Goal: Information Seeking & Learning: Check status

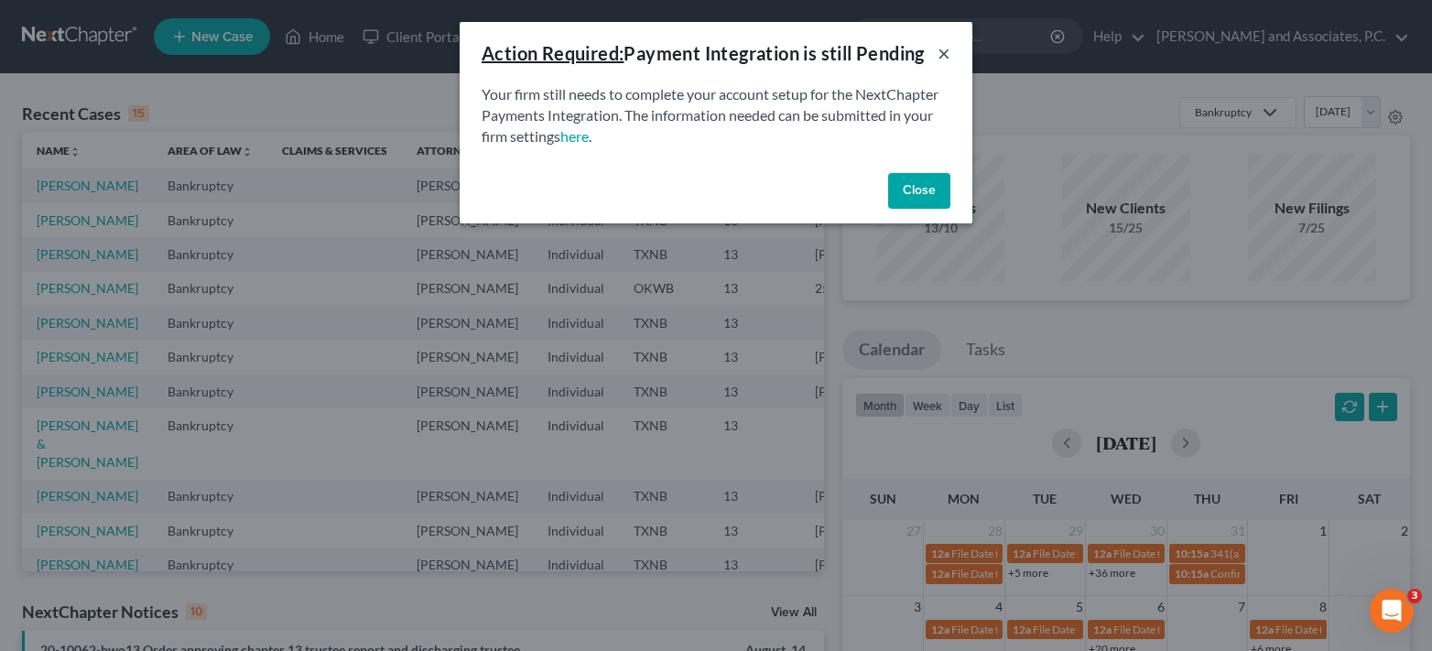
click at [942, 52] on button "×" at bounding box center [943, 53] width 13 height 22
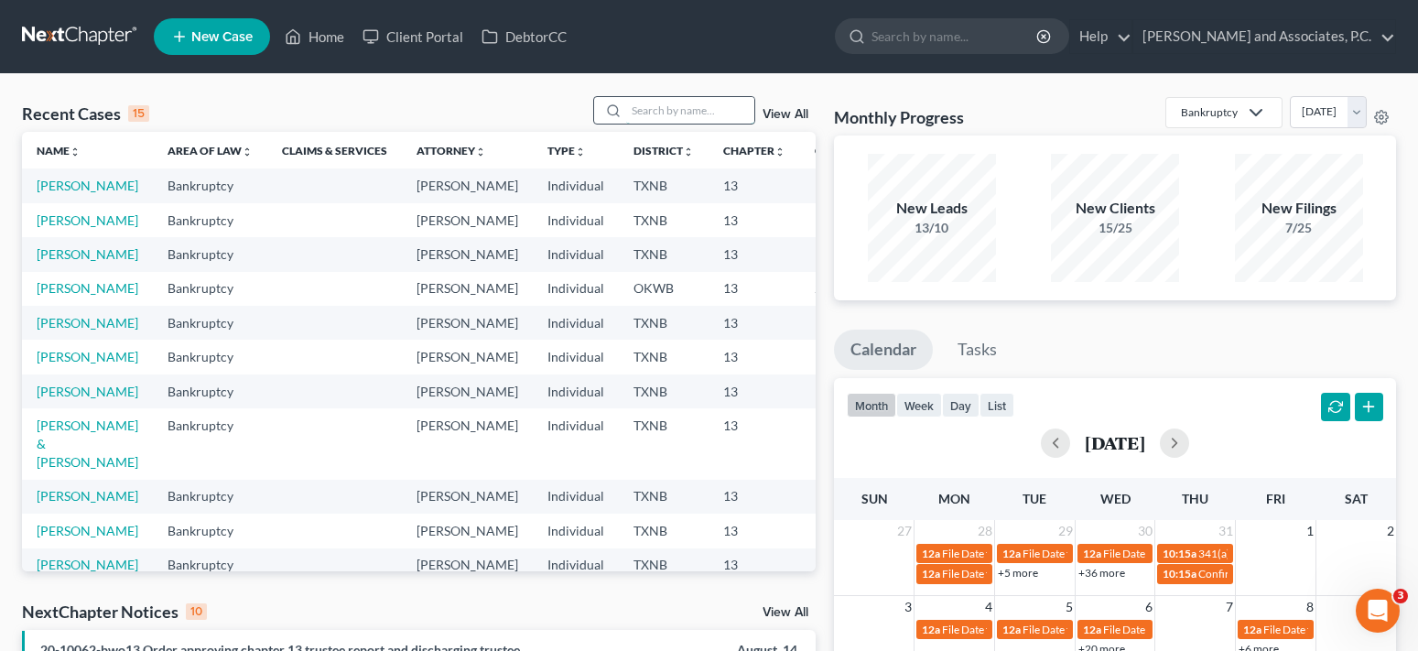
click at [655, 117] on input "search" at bounding box center [690, 110] width 128 height 27
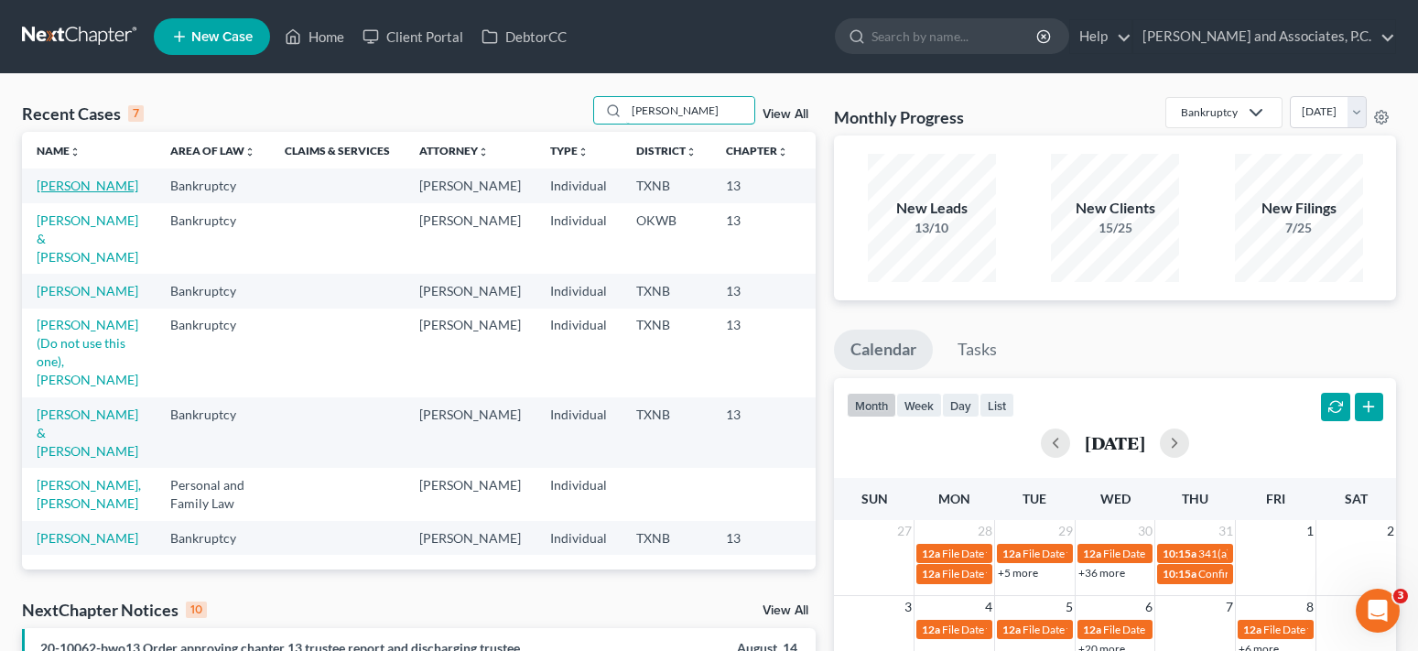
type input "[PERSON_NAME]"
click at [51, 193] on link "[PERSON_NAME]" at bounding box center [88, 186] width 102 height 16
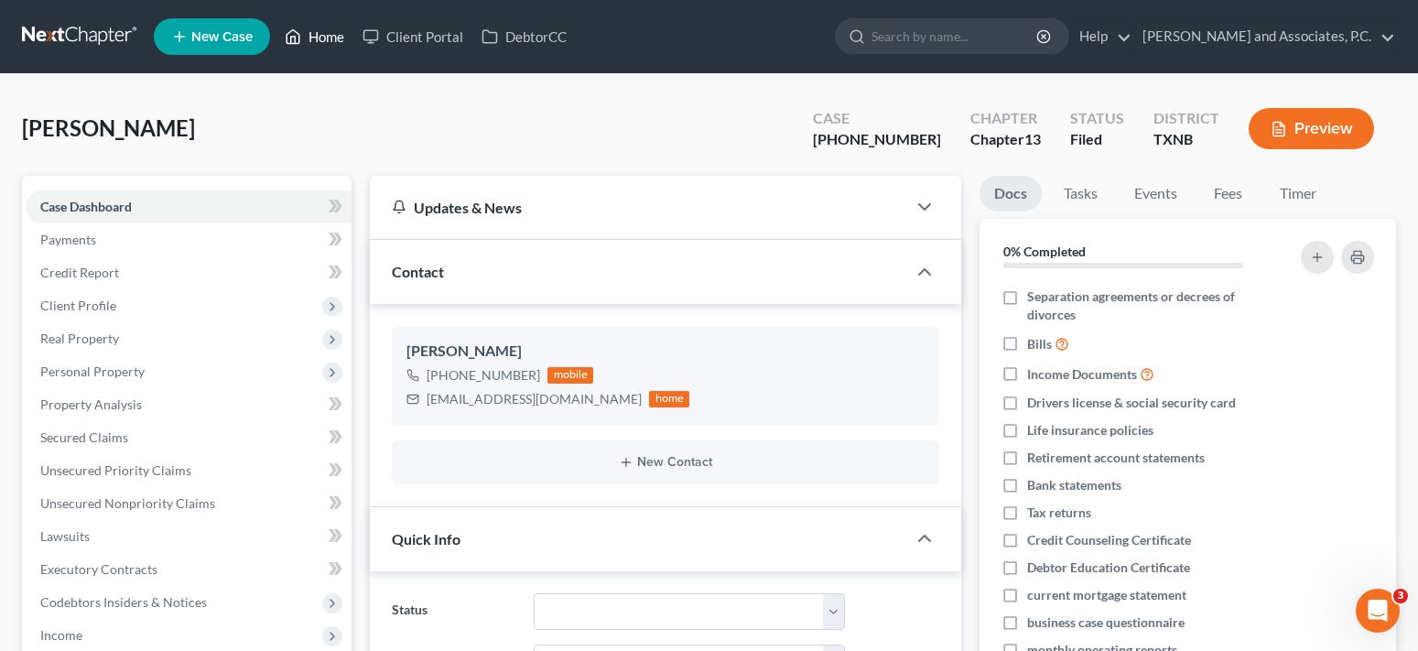
click at [336, 38] on link "Home" at bounding box center [315, 36] width 78 height 33
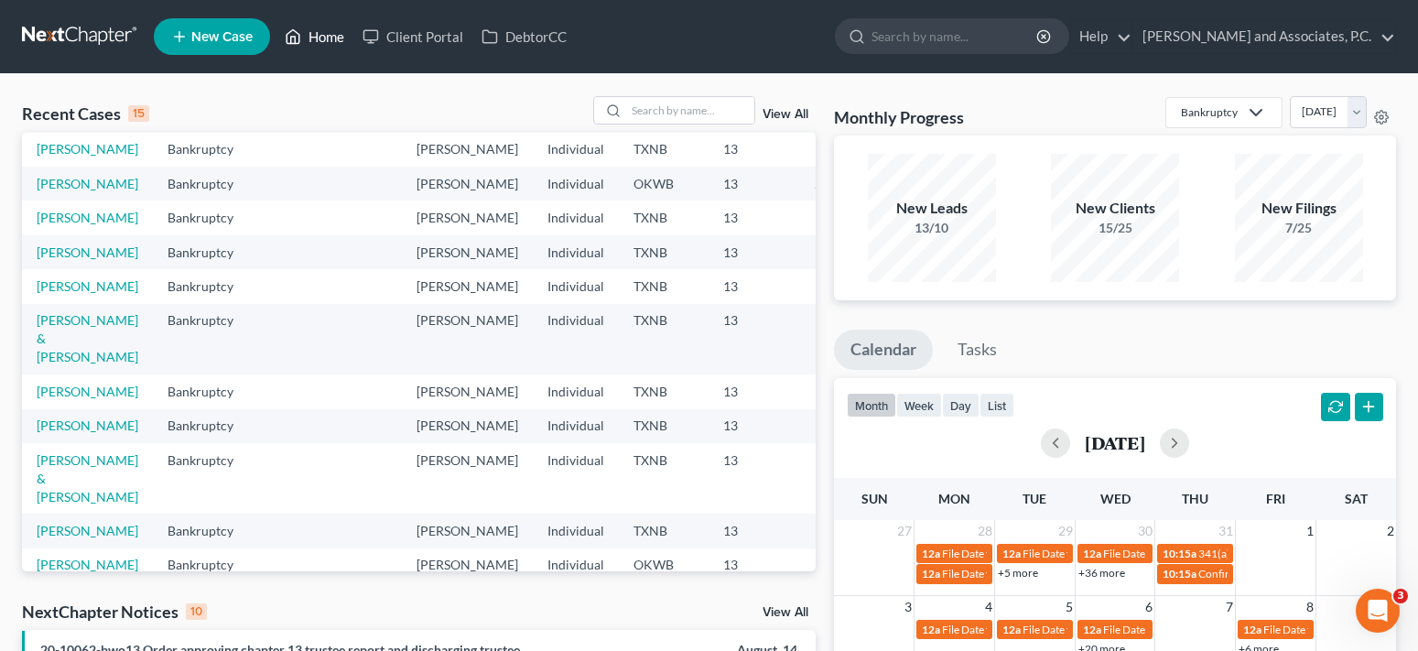
scroll to position [183, 0]
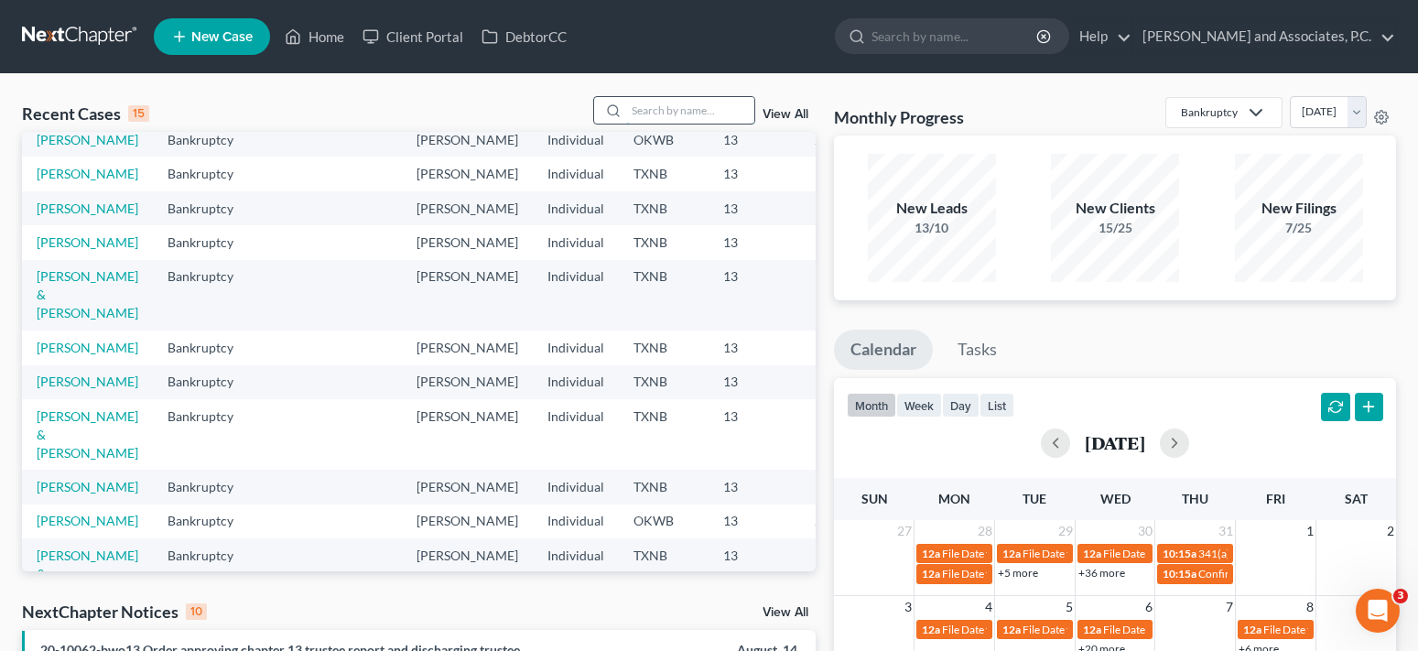
click at [672, 107] on input "search" at bounding box center [690, 110] width 128 height 27
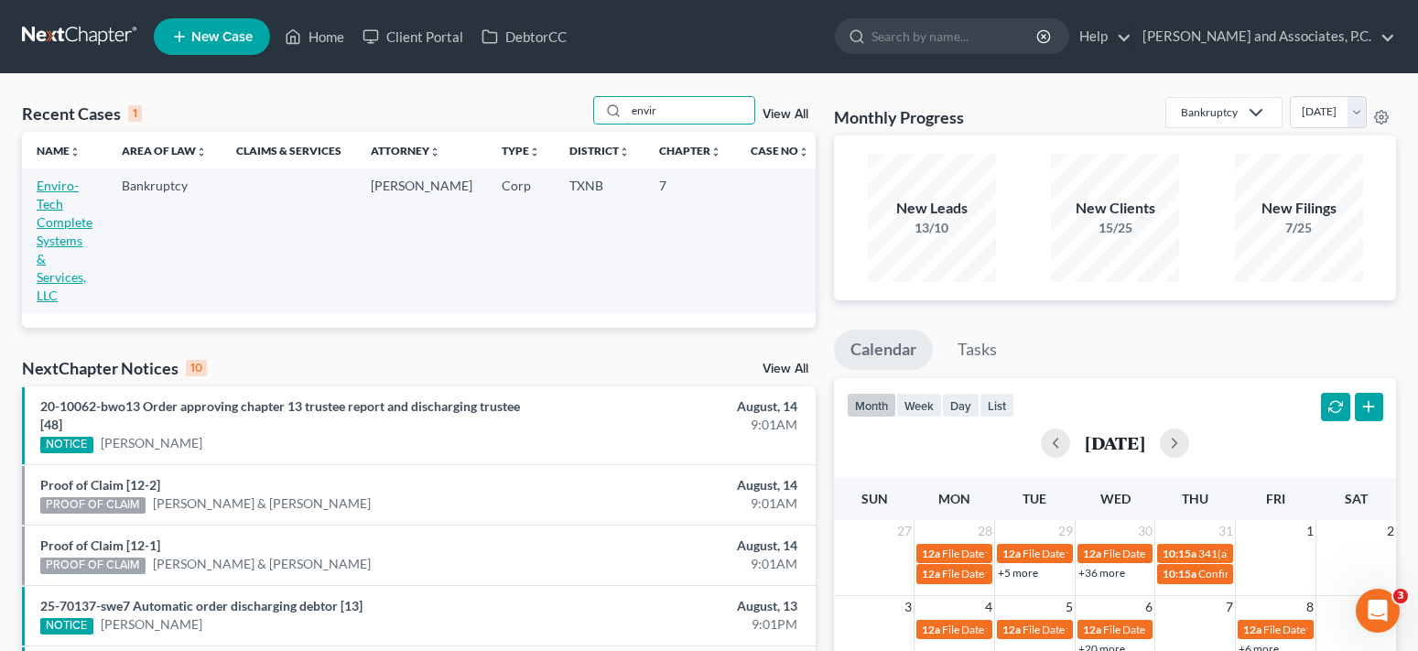
type input "envir"
click at [68, 221] on link "Enviro-Tech Complete Systems & Services, LLC" at bounding box center [65, 240] width 56 height 125
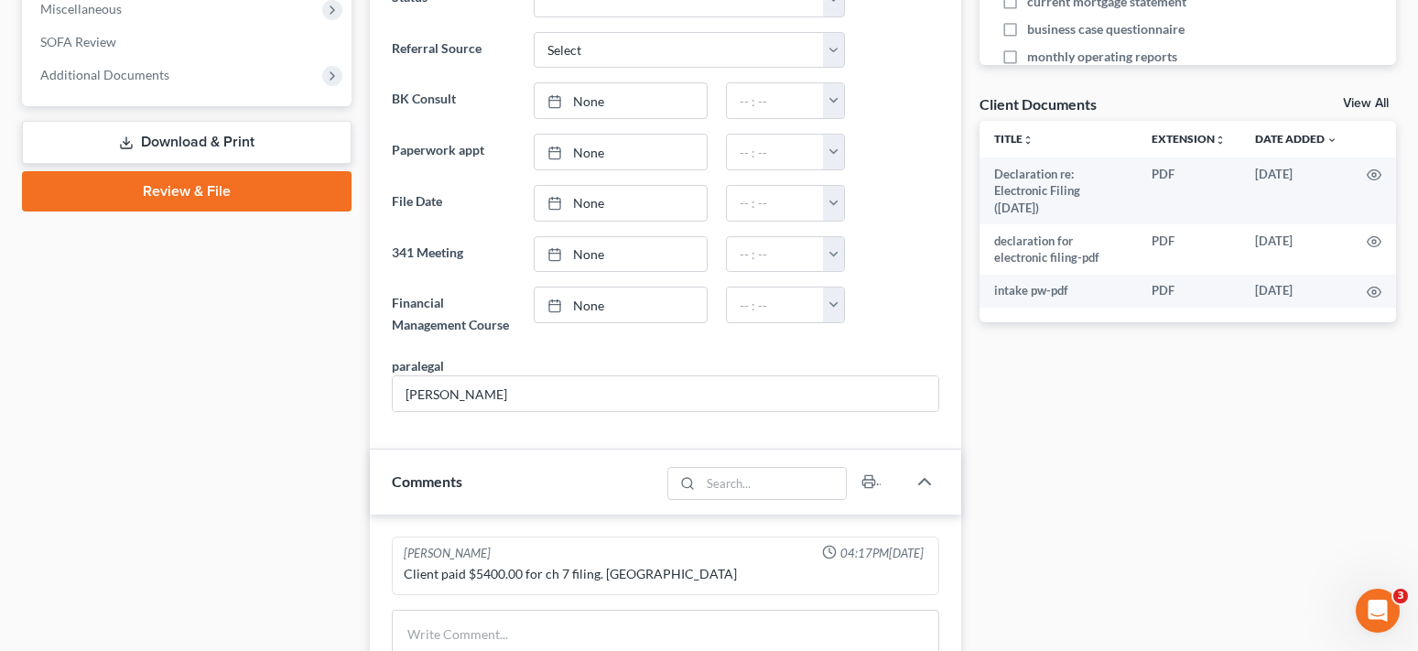
scroll to position [549, 0]
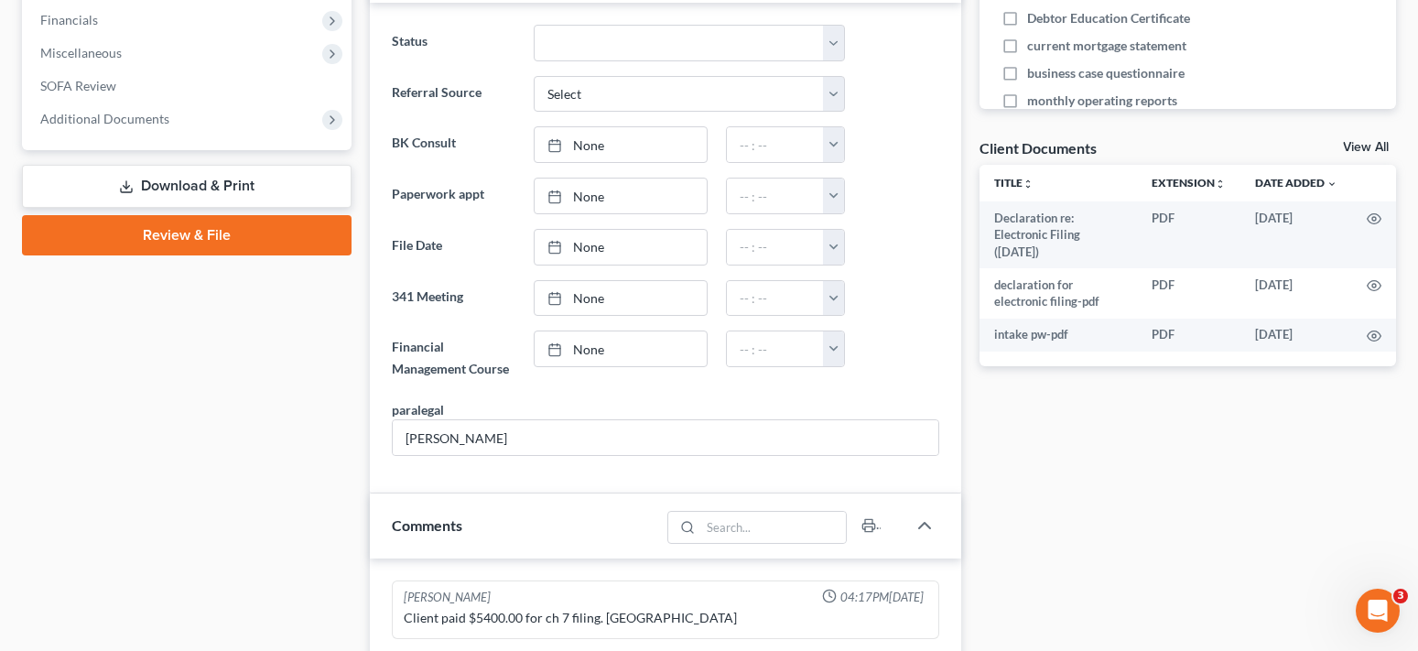
click at [1370, 148] on link "View All" at bounding box center [1366, 147] width 46 height 13
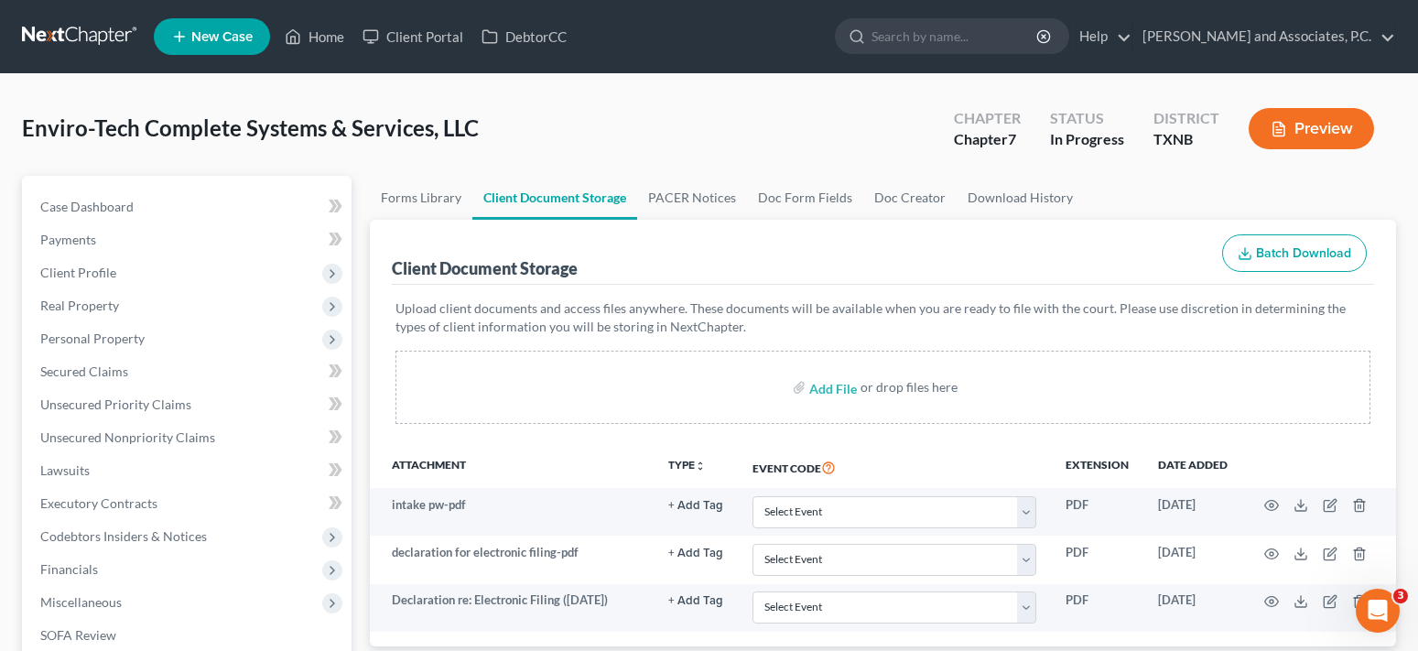
scroll to position [183, 0]
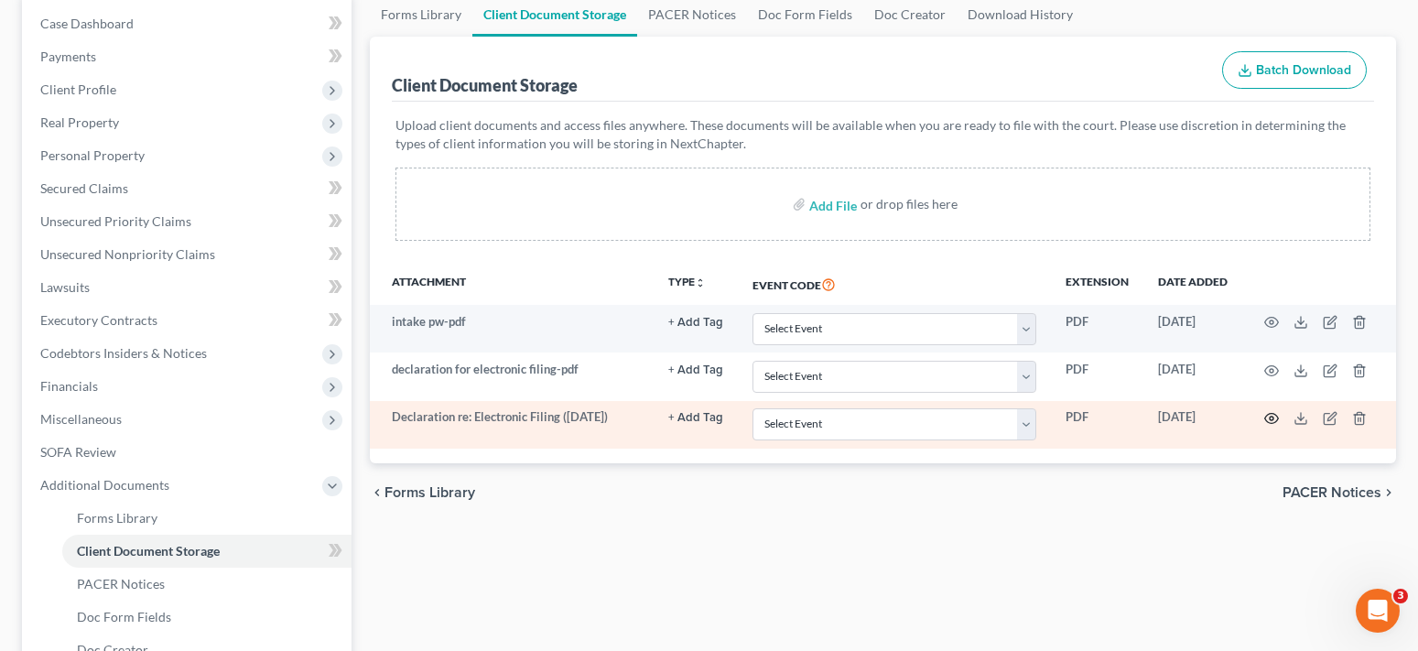
click at [1270, 419] on circle "button" at bounding box center [1272, 419] width 4 height 4
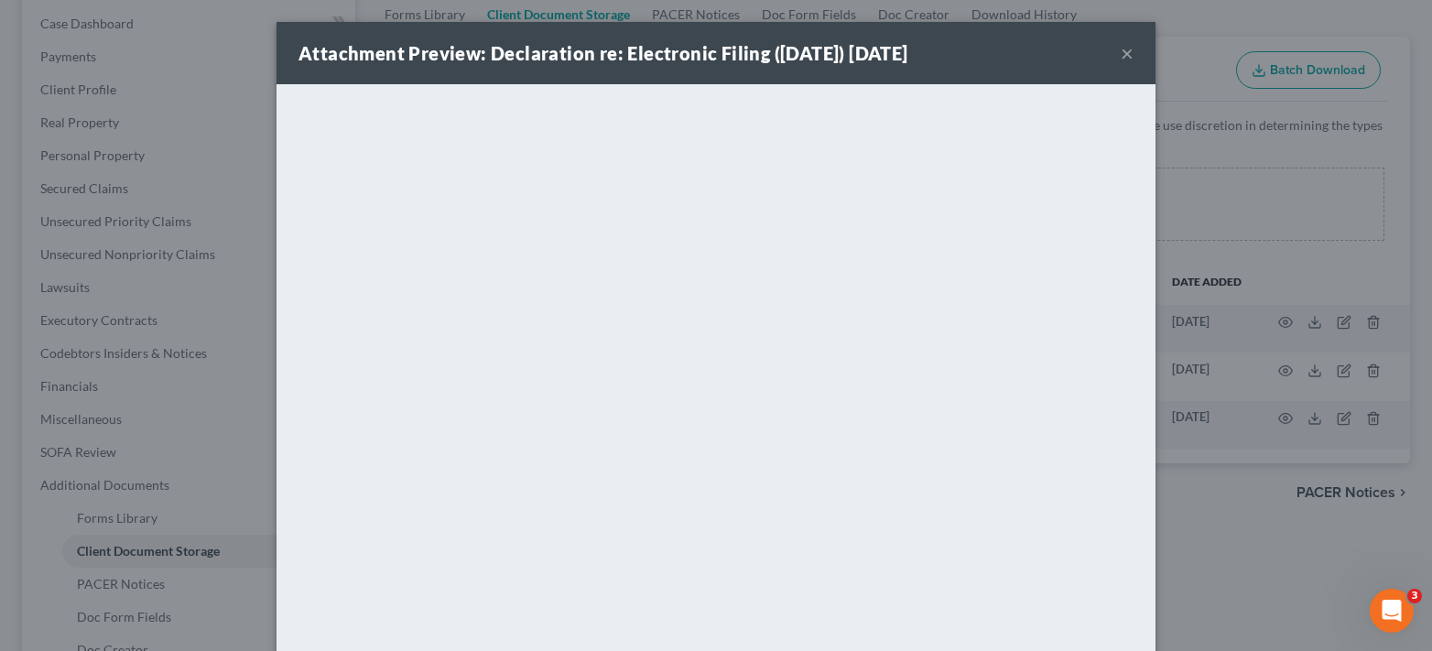
click at [1121, 57] on button "×" at bounding box center [1127, 53] width 13 height 22
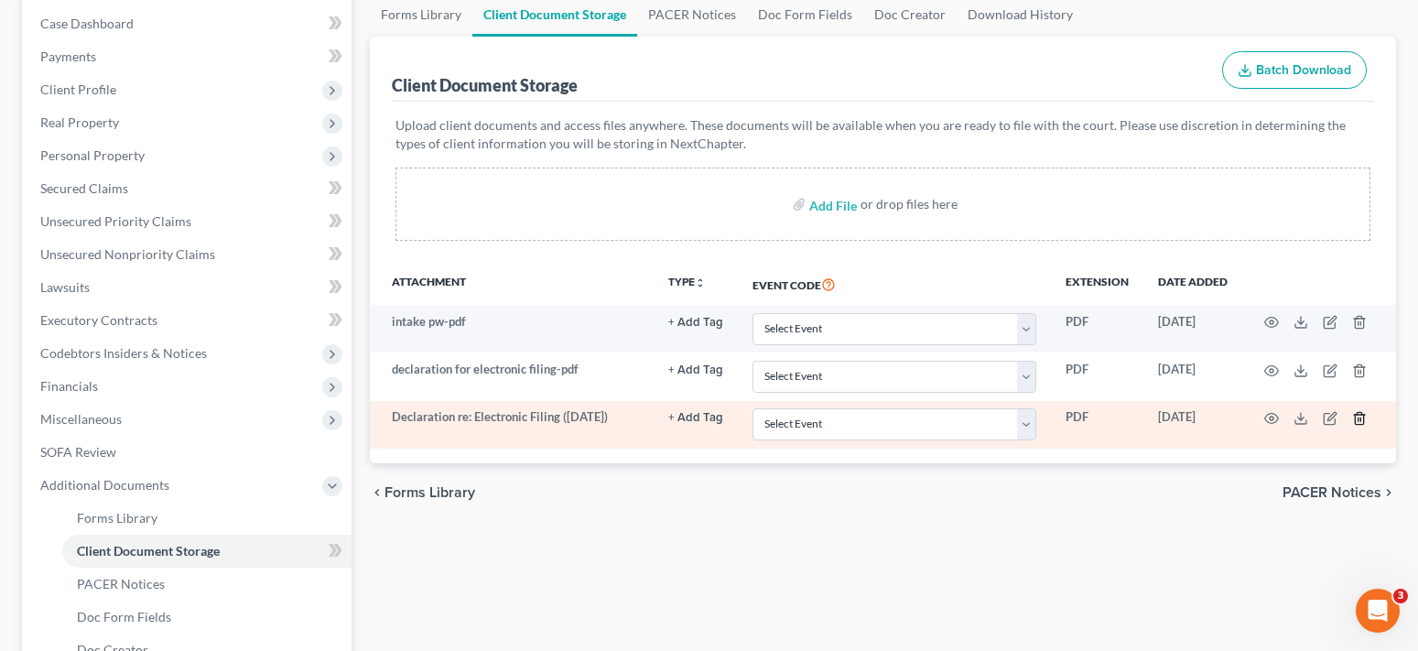
click at [1360, 421] on line "button" at bounding box center [1360, 419] width 0 height 4
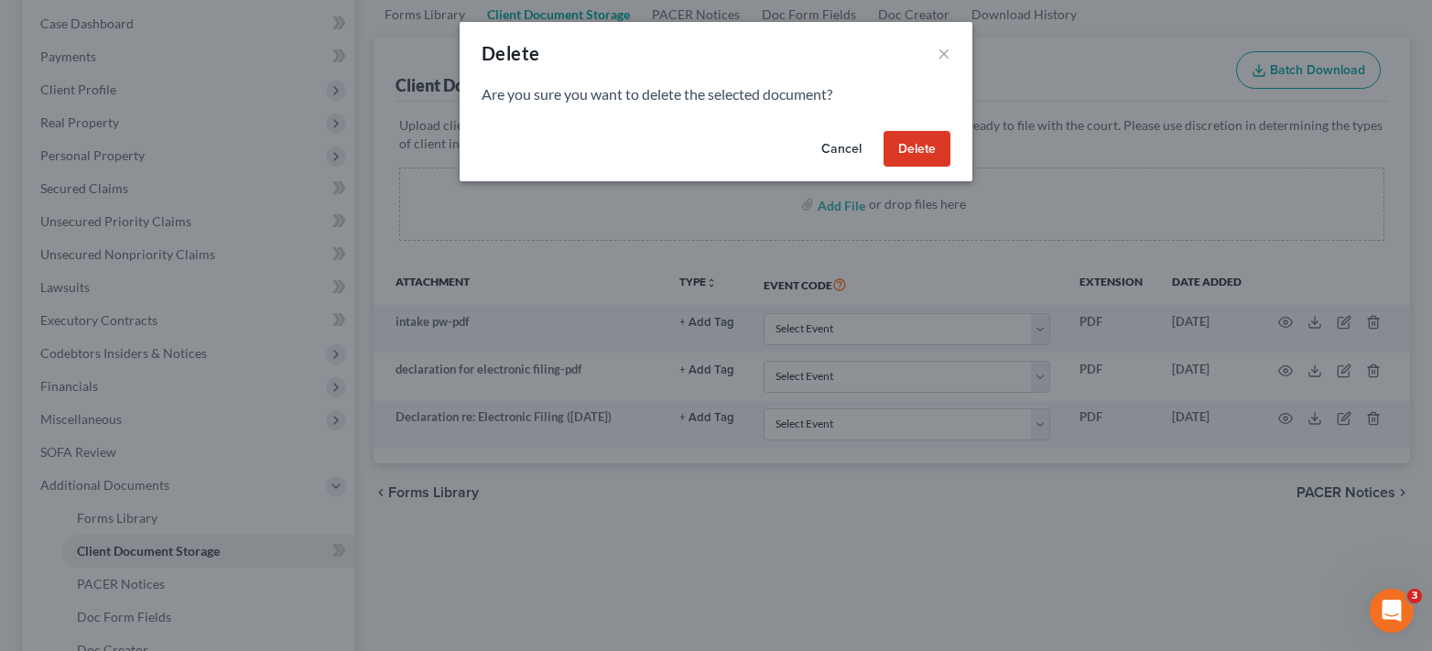
click at [927, 152] on button "Delete" at bounding box center [916, 149] width 67 height 37
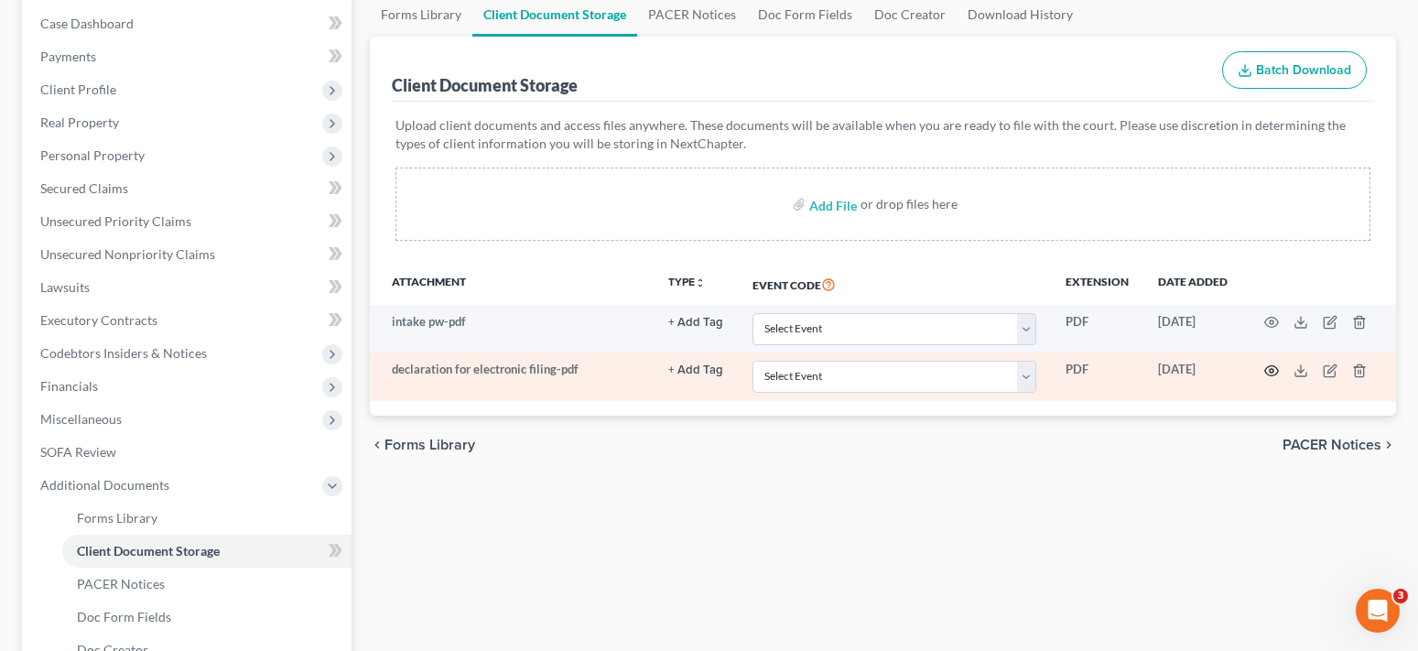
click at [1268, 372] on icon "button" at bounding box center [1271, 370] width 15 height 15
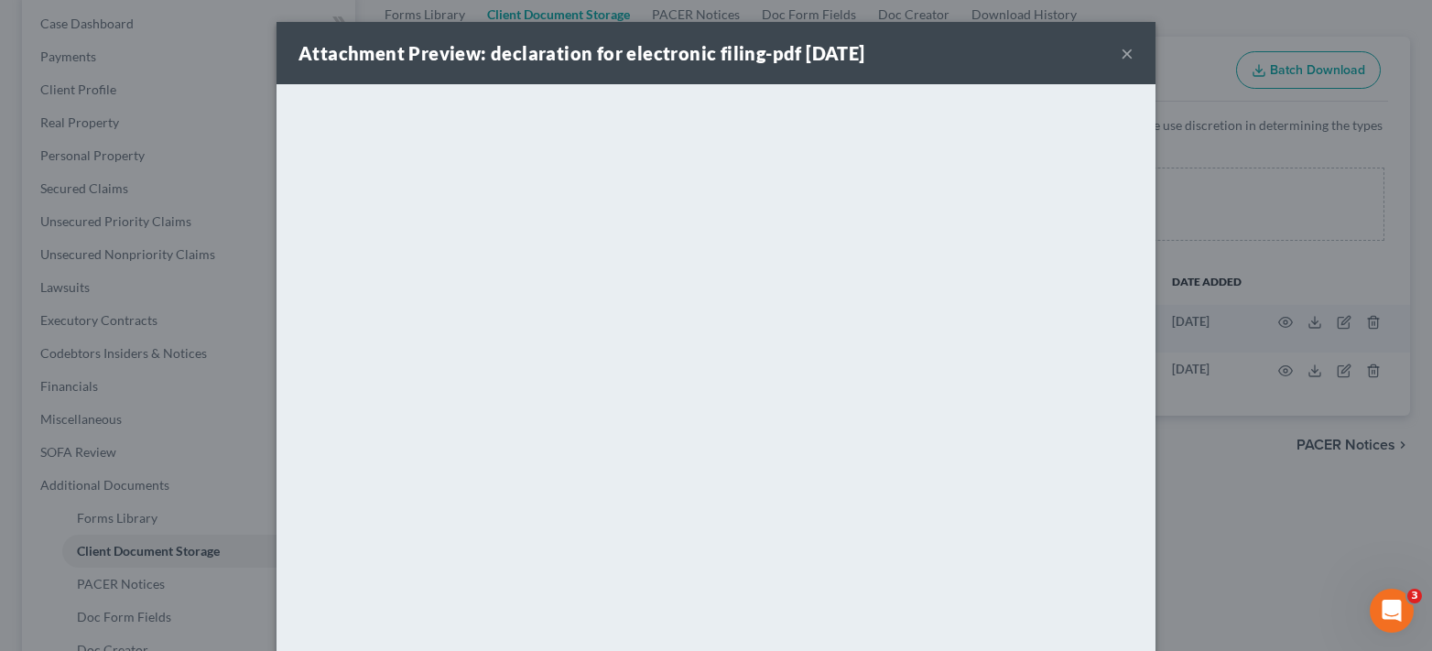
click at [1121, 54] on button "×" at bounding box center [1127, 53] width 13 height 22
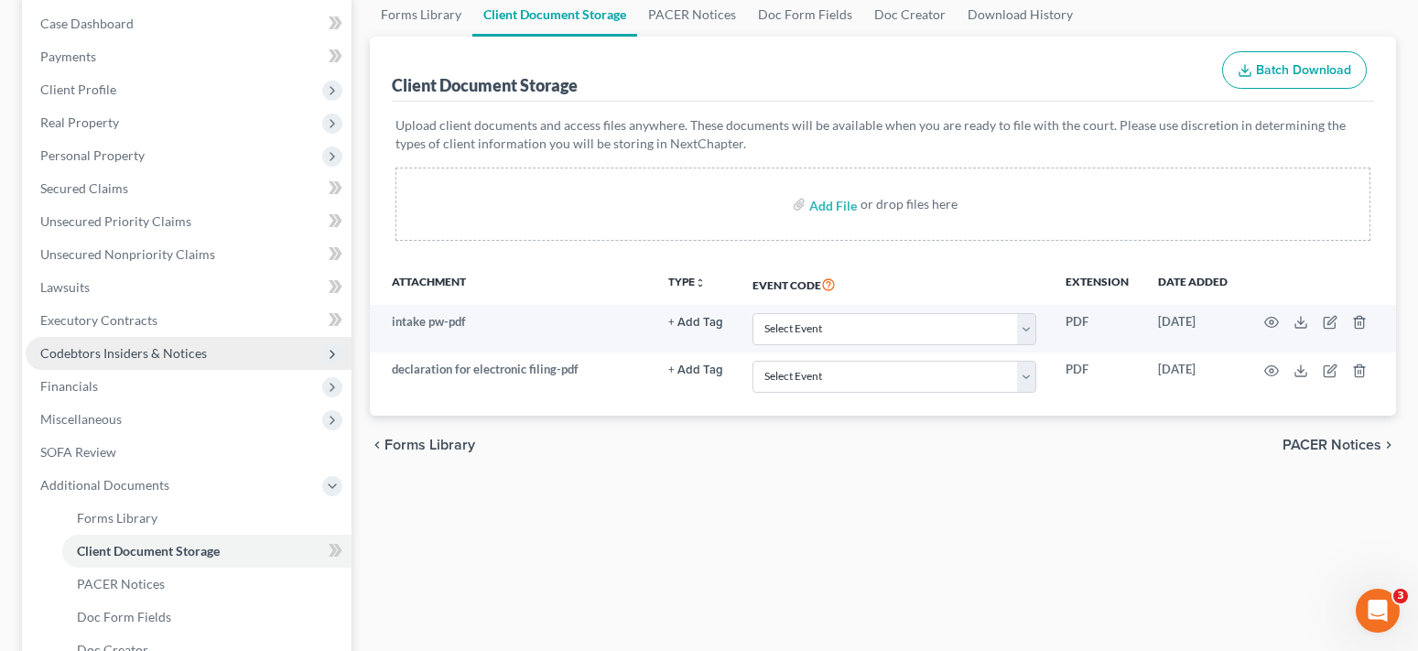
scroll to position [0, 0]
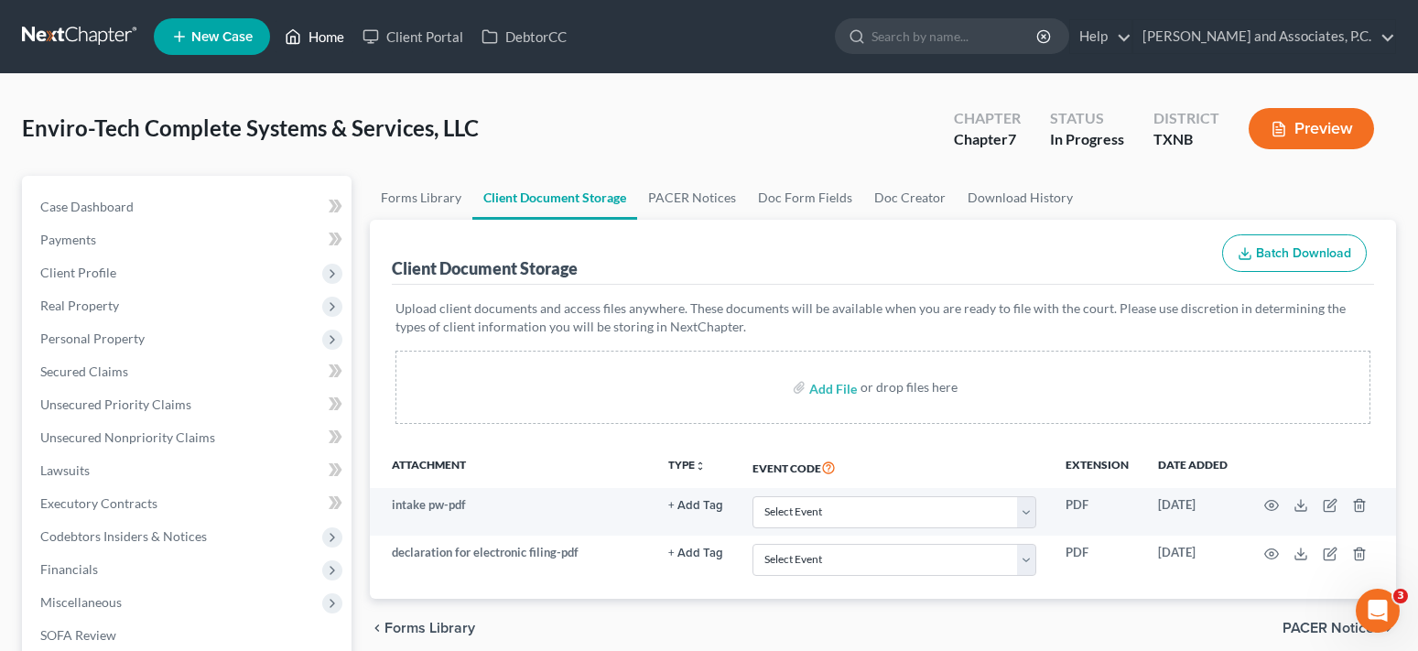
click at [305, 30] on link "Home" at bounding box center [315, 36] width 78 height 33
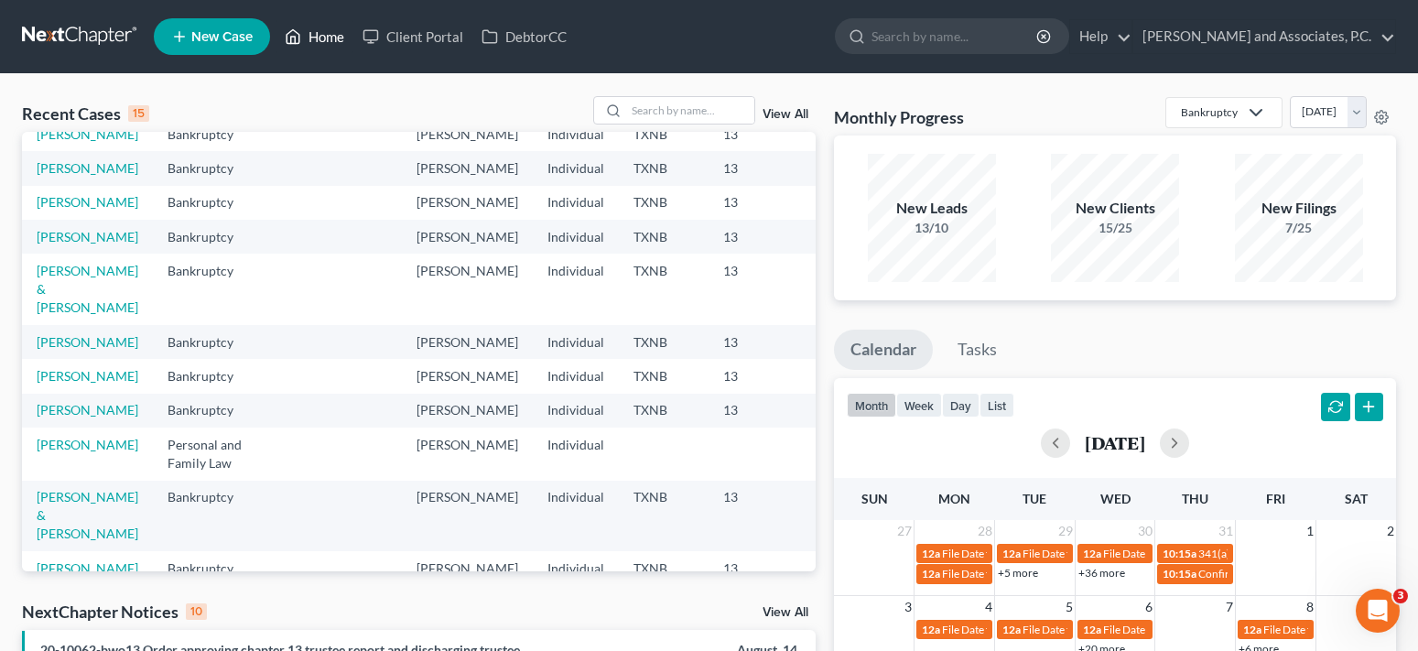
scroll to position [183, 0]
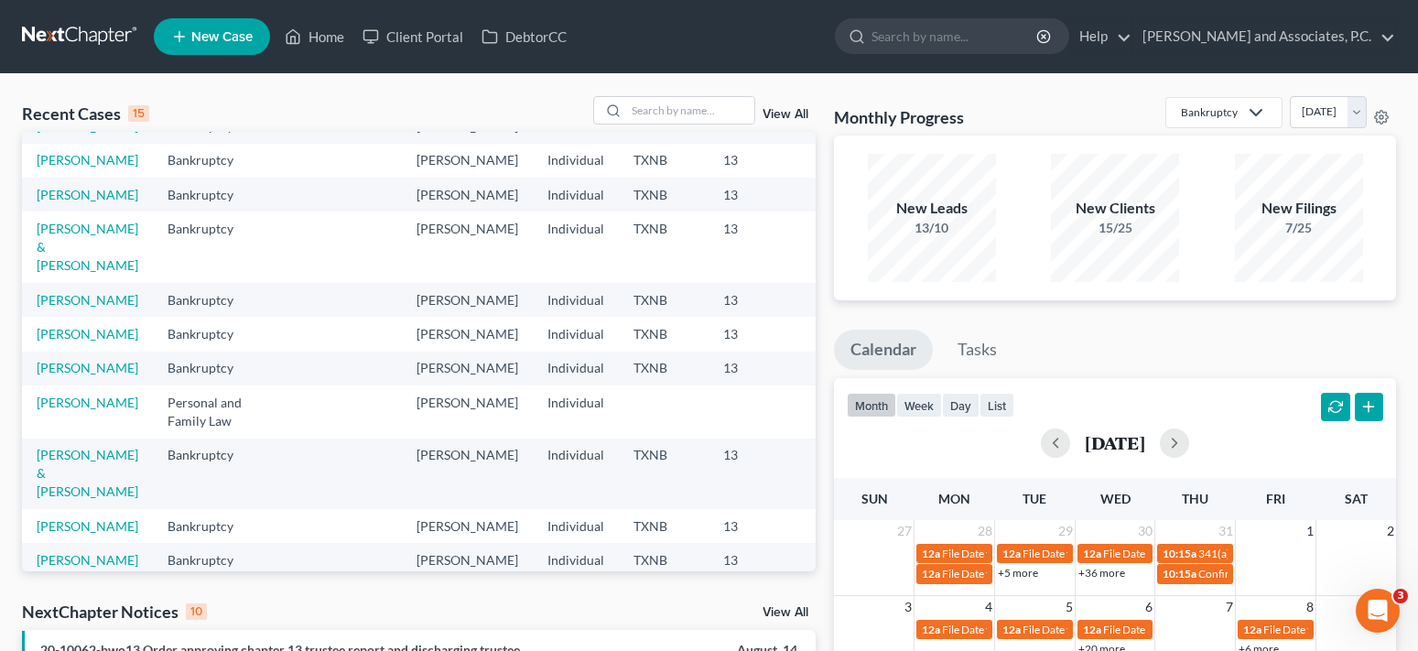
click at [652, 113] on input "search" at bounding box center [690, 110] width 128 height 27
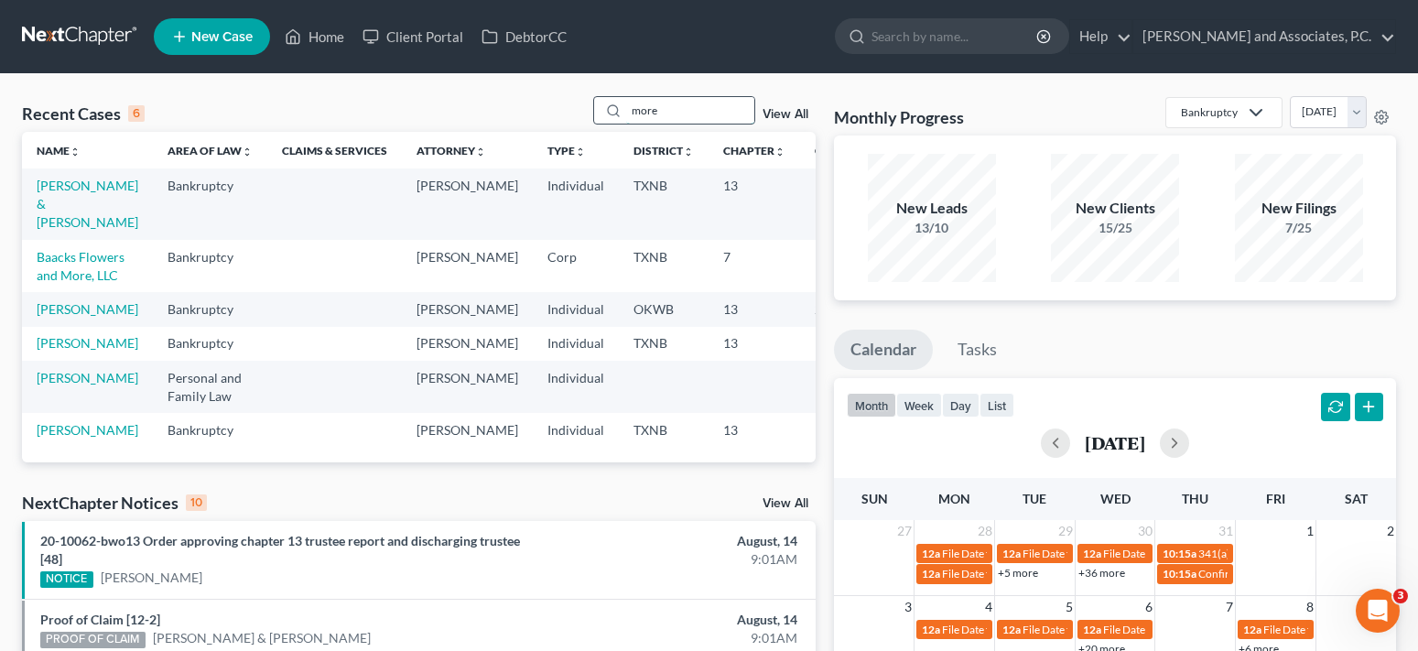
scroll to position [14, 0]
type input "more"
click at [60, 190] on link "[PERSON_NAME] & [PERSON_NAME]" at bounding box center [88, 204] width 102 height 52
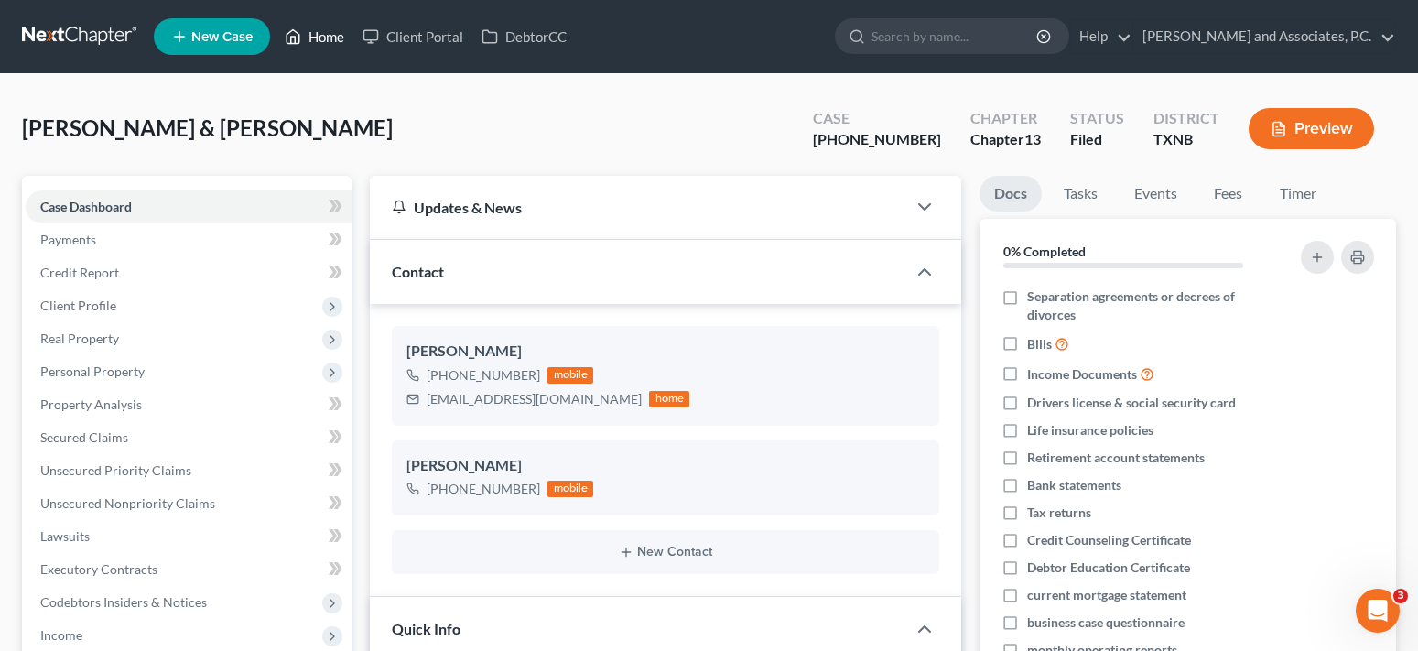
click at [300, 36] on icon at bounding box center [293, 37] width 13 height 14
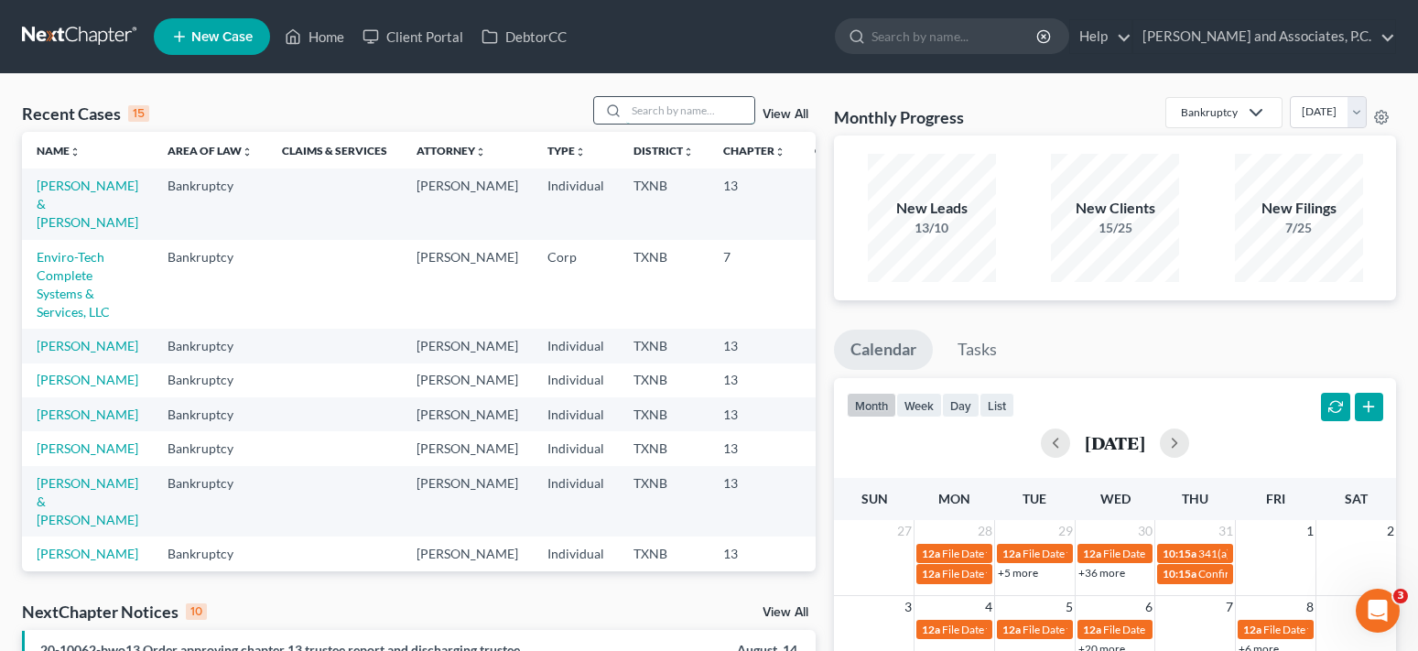
click at [644, 114] on input "search" at bounding box center [690, 110] width 128 height 27
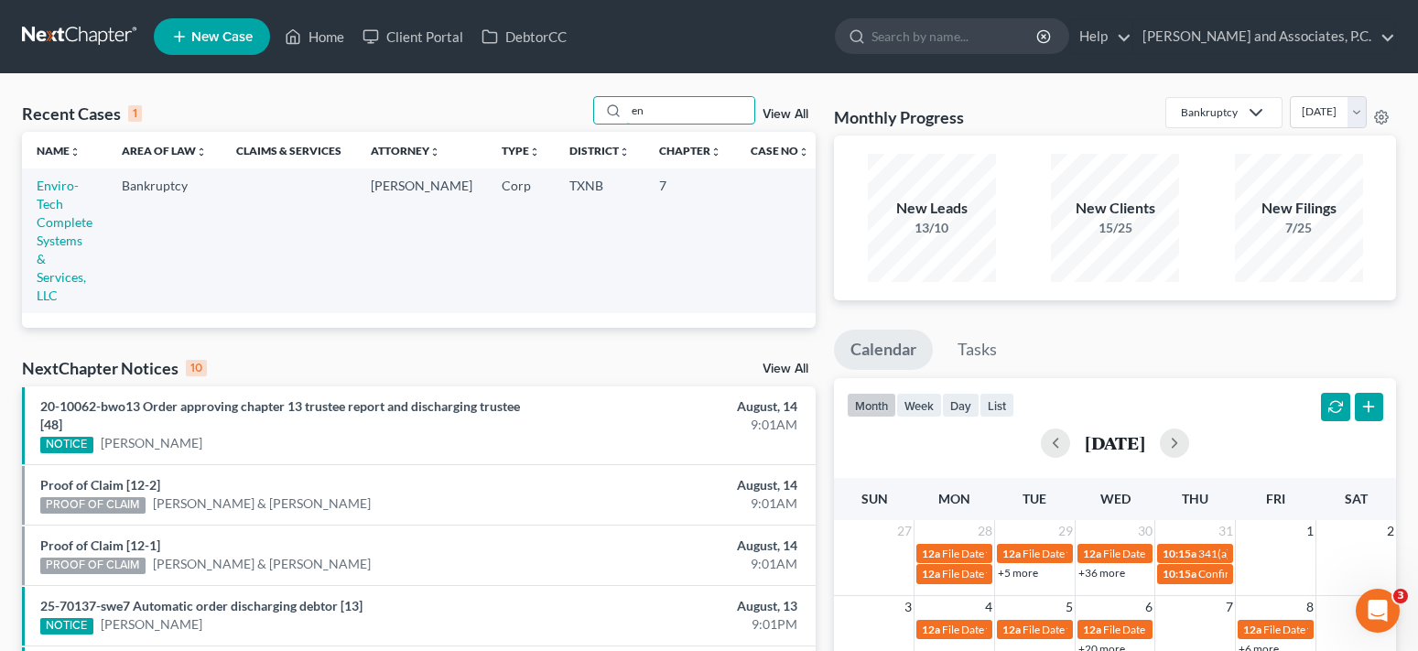
type input "e"
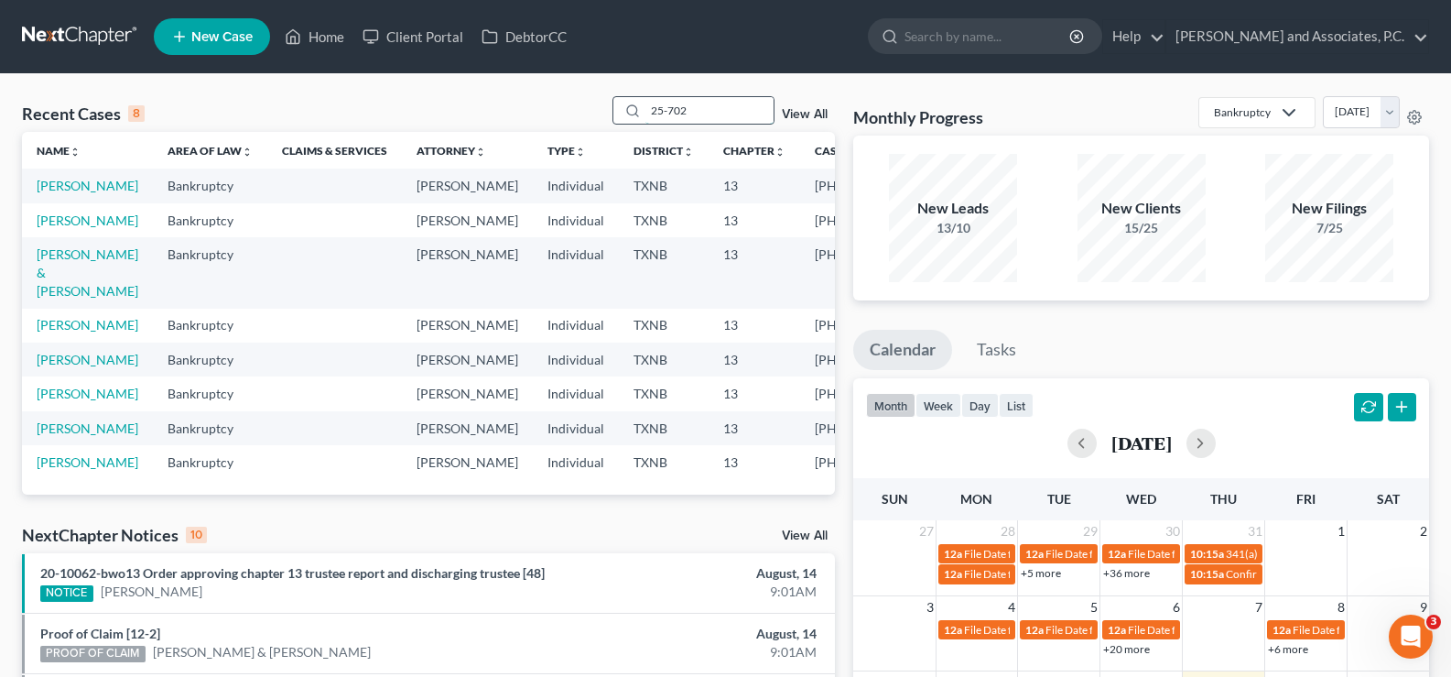
click at [730, 115] on input "25-702" at bounding box center [709, 110] width 128 height 27
type input "2"
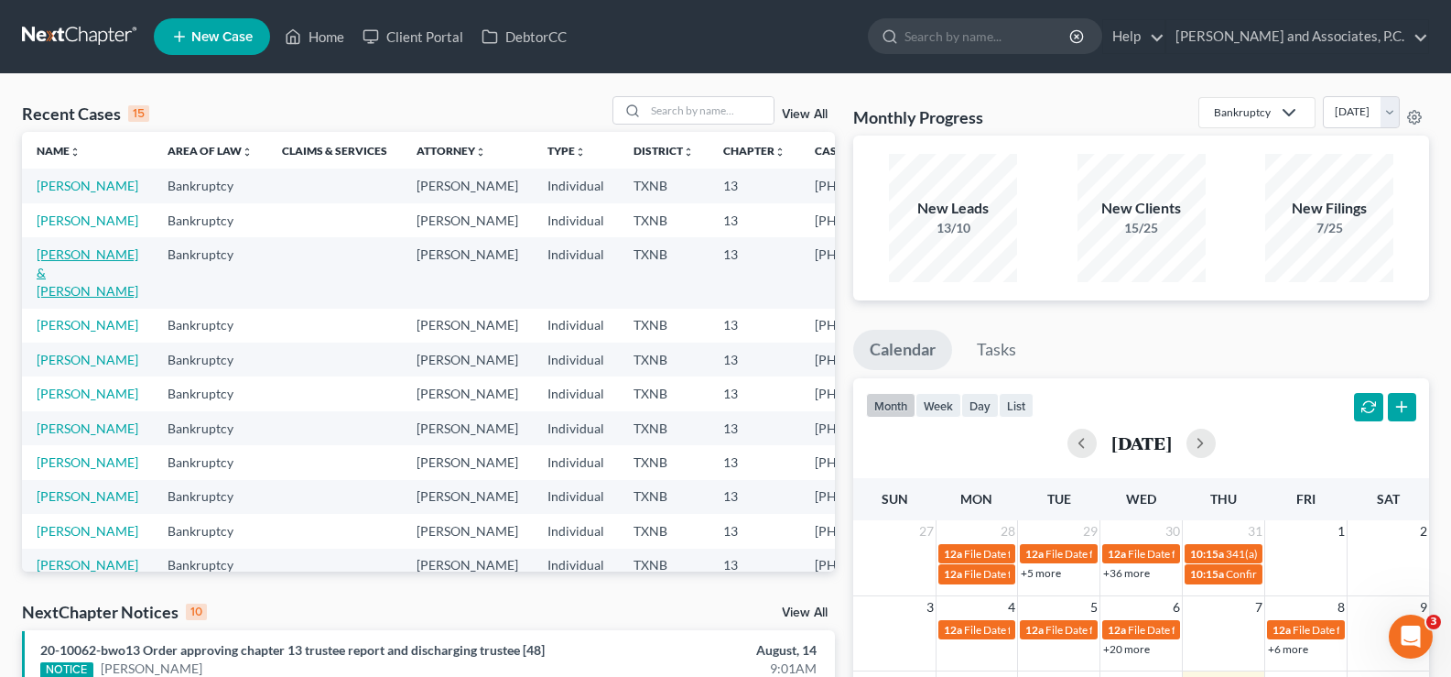
click at [52, 298] on link "[PERSON_NAME] & [PERSON_NAME]" at bounding box center [88, 272] width 102 height 52
select select "5"
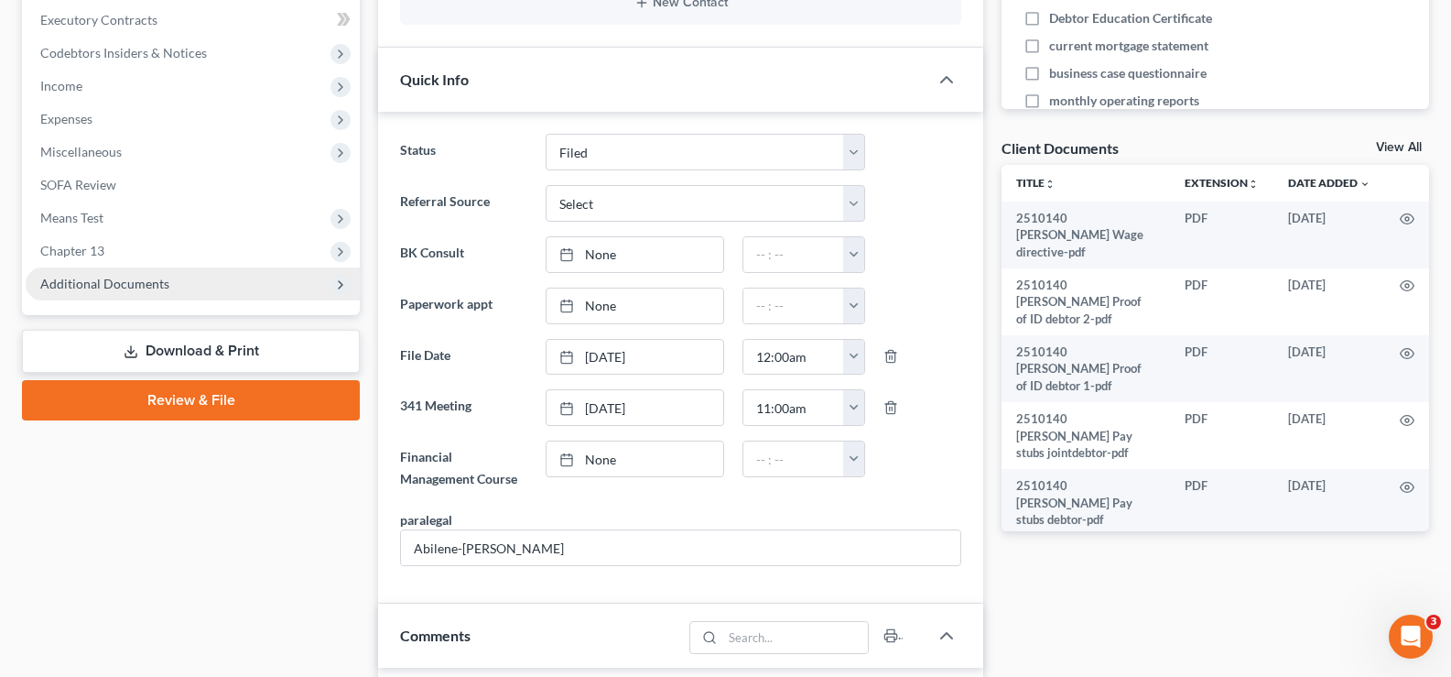
scroll to position [1220, 0]
click at [159, 295] on span "Additional Documents" at bounding box center [193, 283] width 334 height 33
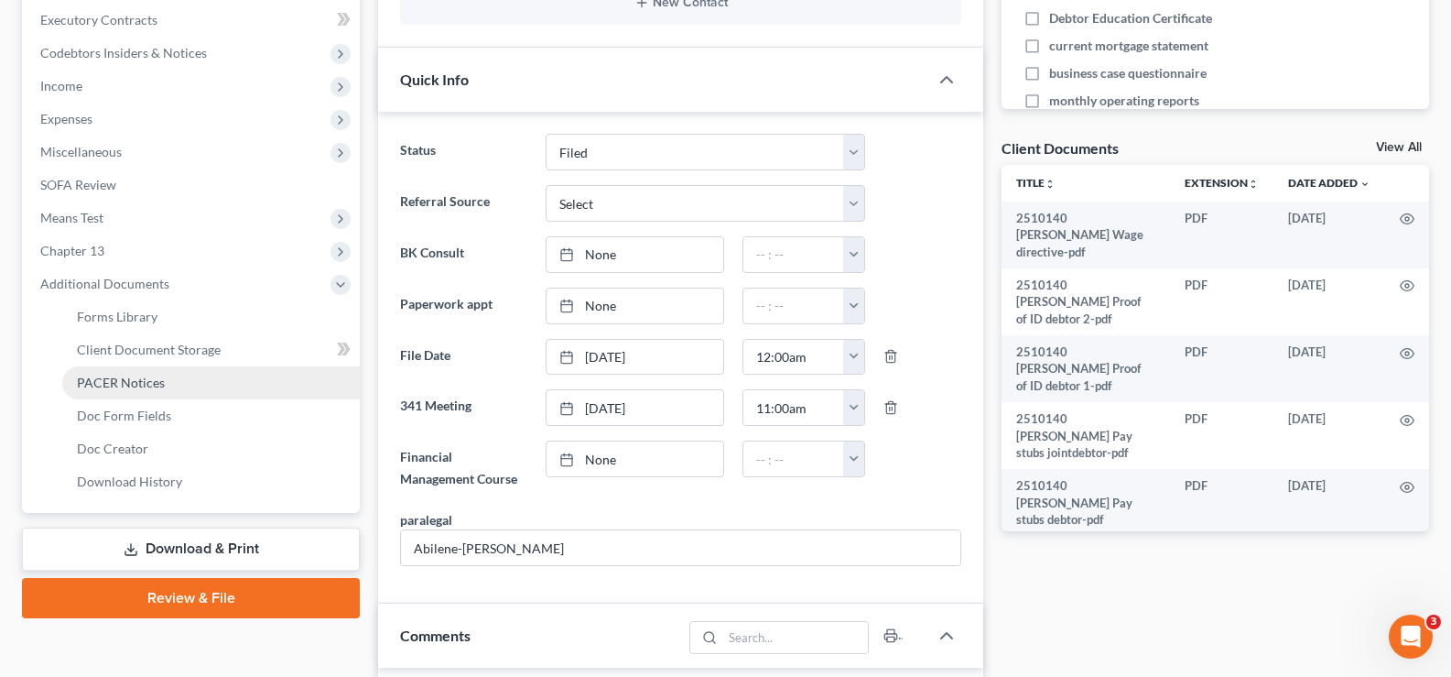
click at [148, 380] on span "PACER Notices" at bounding box center [121, 382] width 88 height 16
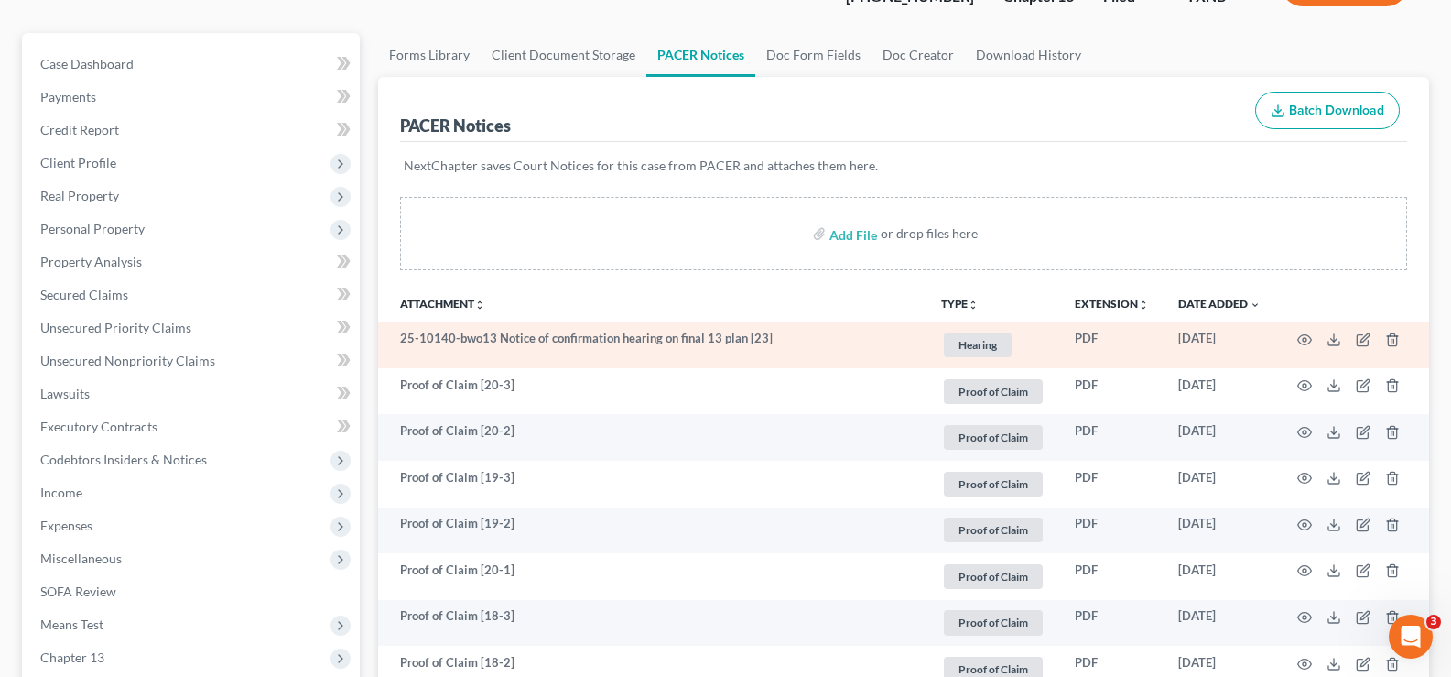
scroll to position [183, 0]
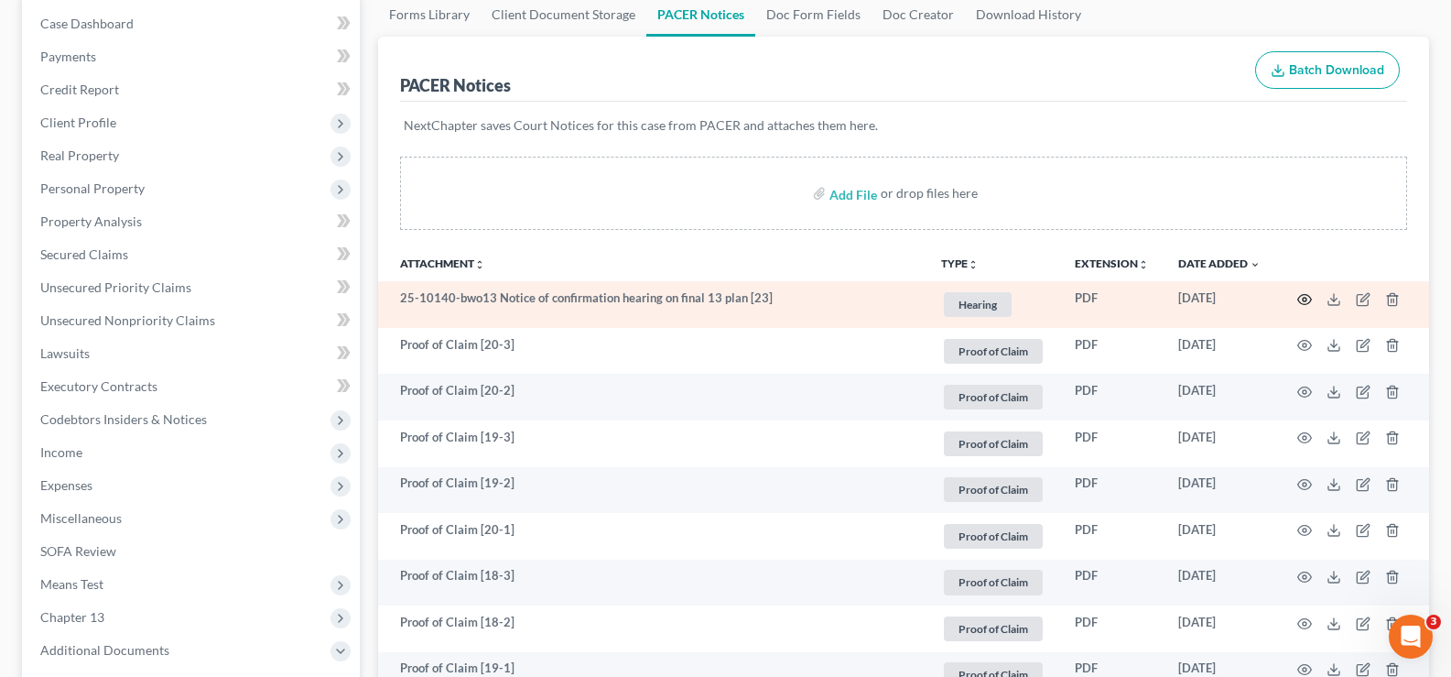
click at [1305, 296] on icon "button" at bounding box center [1304, 299] width 15 height 15
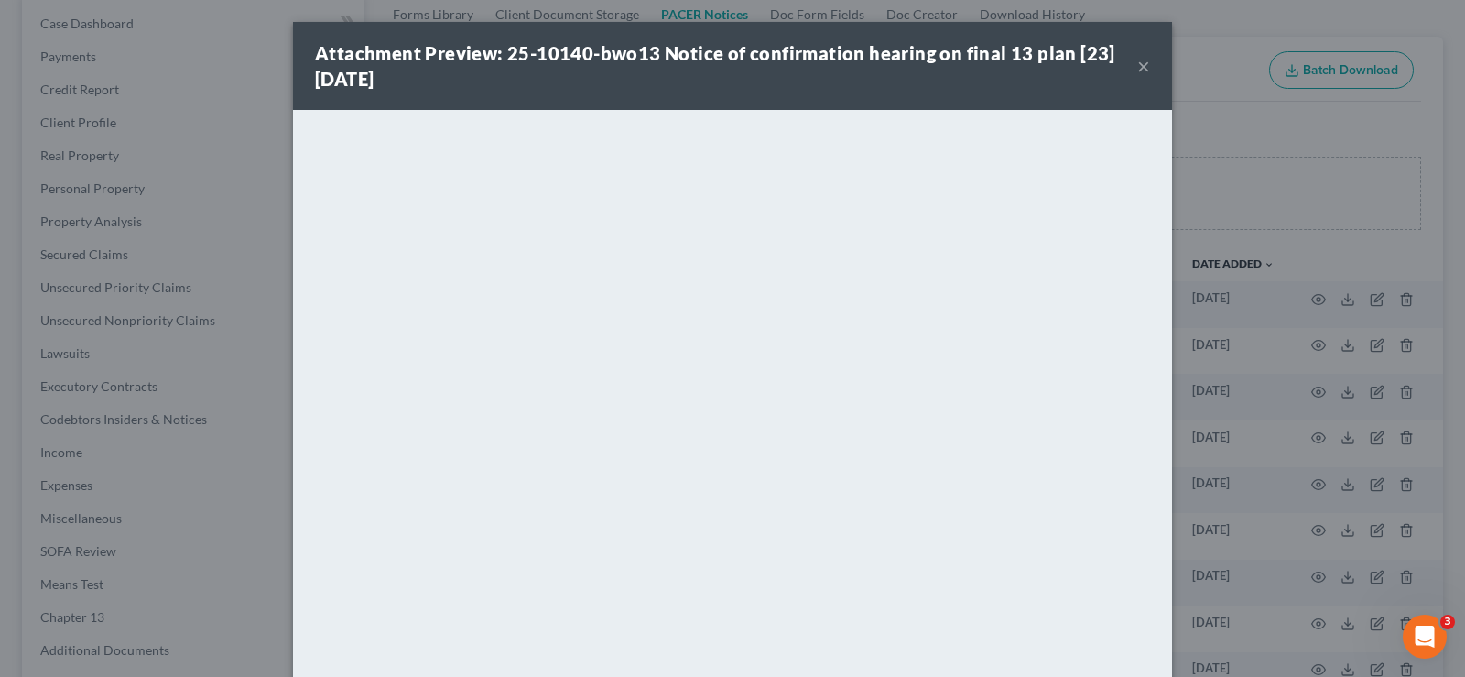
click at [1137, 67] on button "×" at bounding box center [1143, 66] width 13 height 22
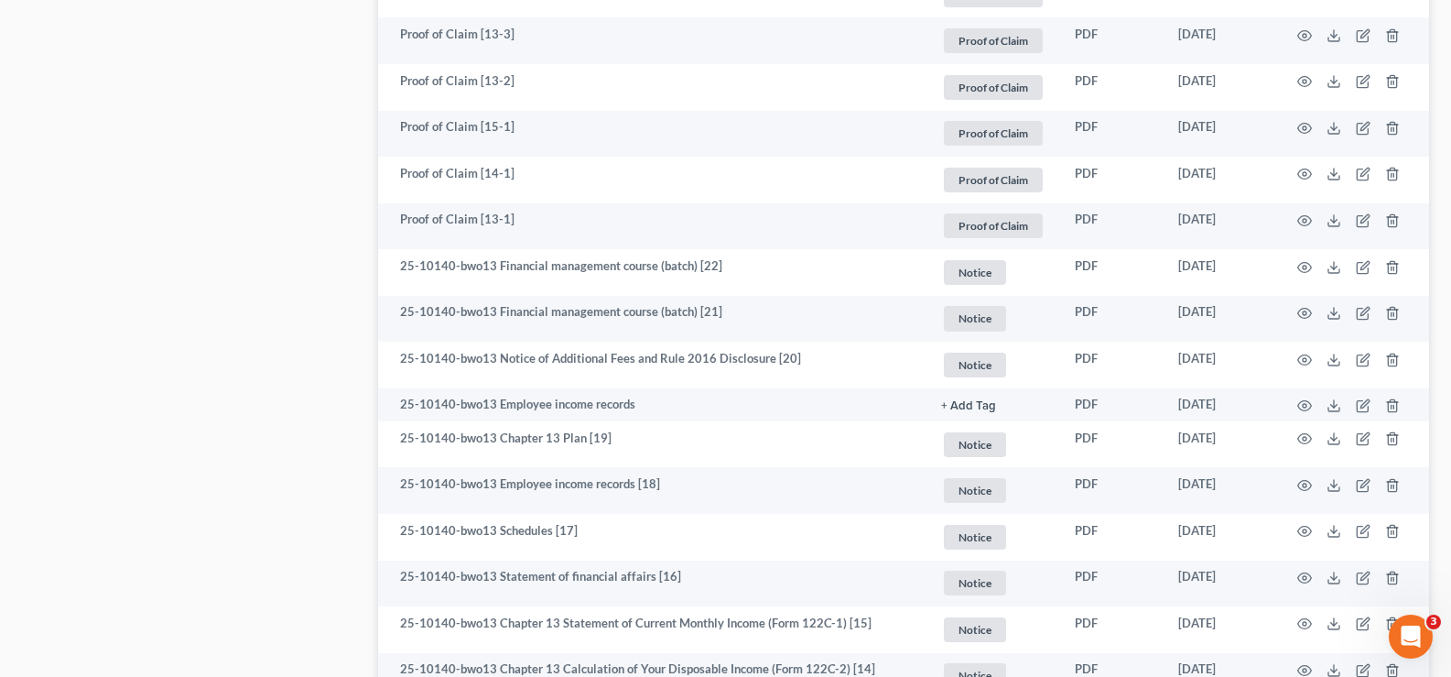
scroll to position [1648, 0]
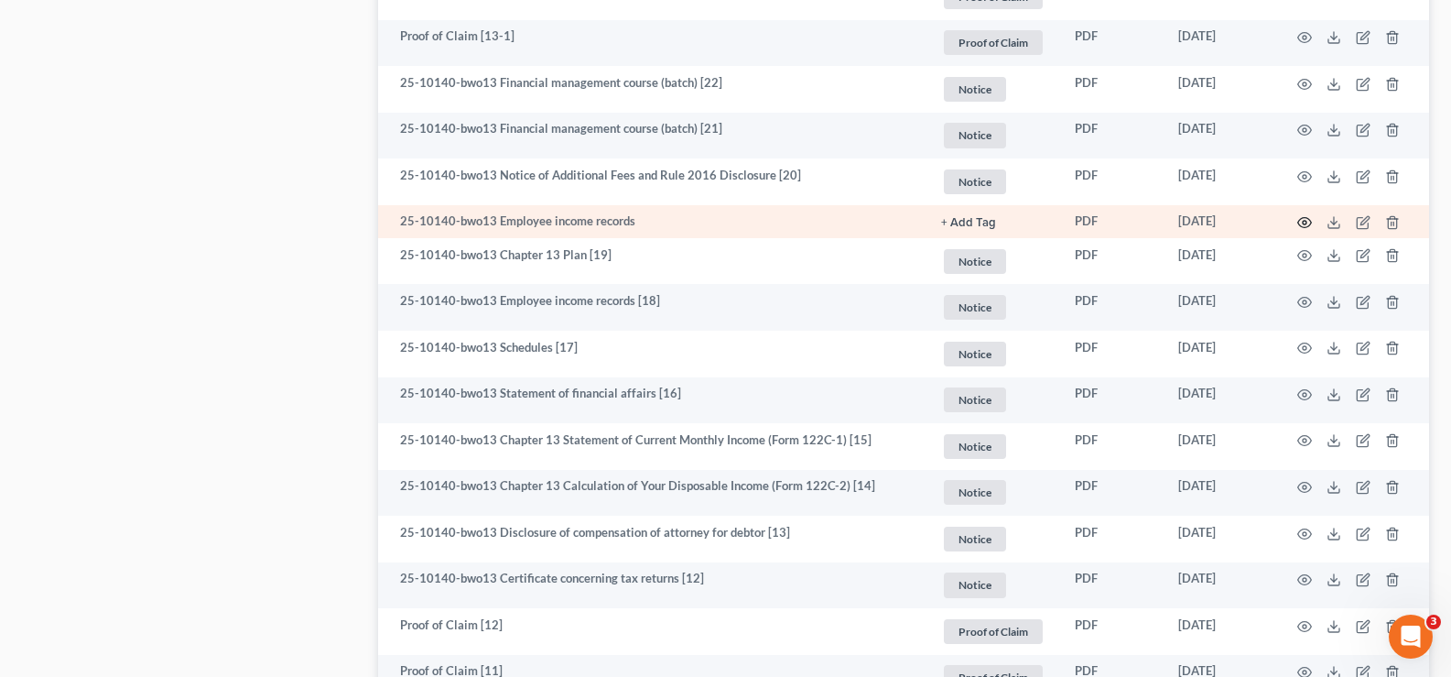
click at [1307, 221] on icon "button" at bounding box center [1304, 222] width 15 height 15
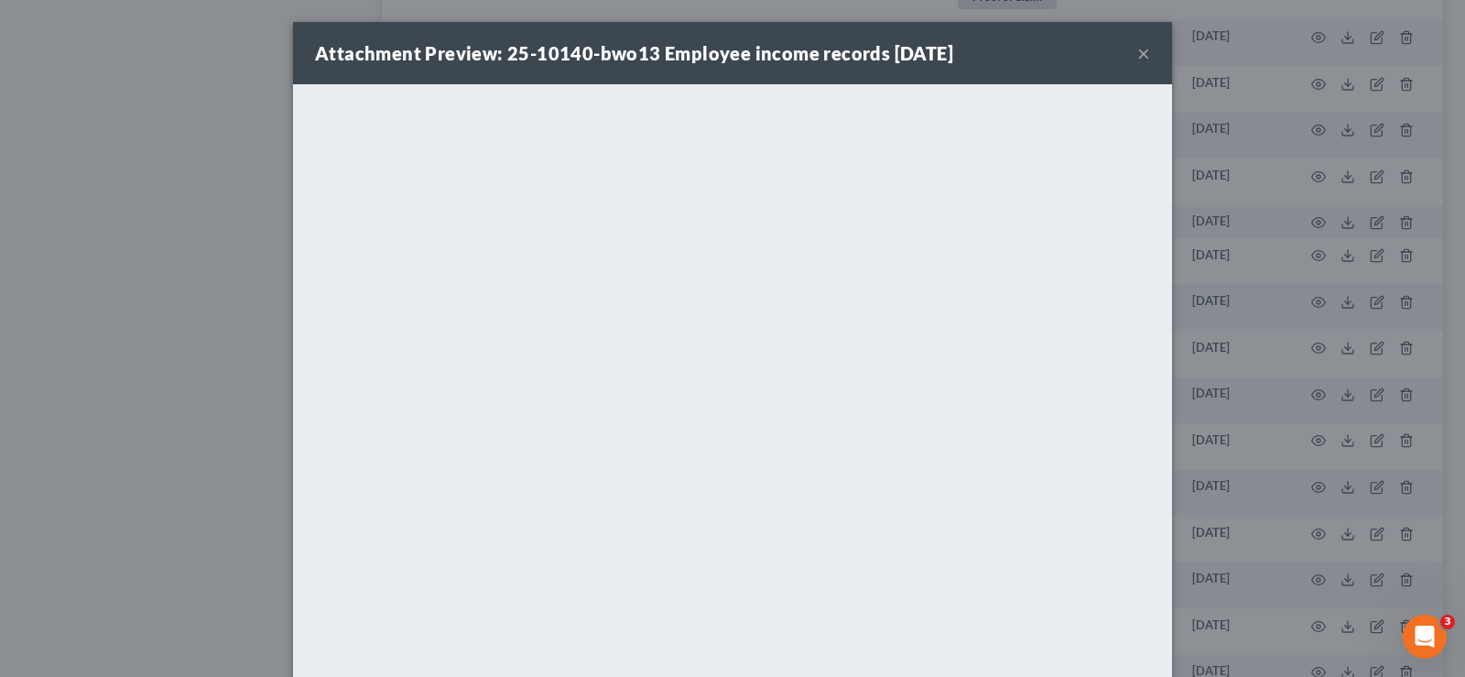
click at [1142, 52] on button "×" at bounding box center [1143, 53] width 13 height 22
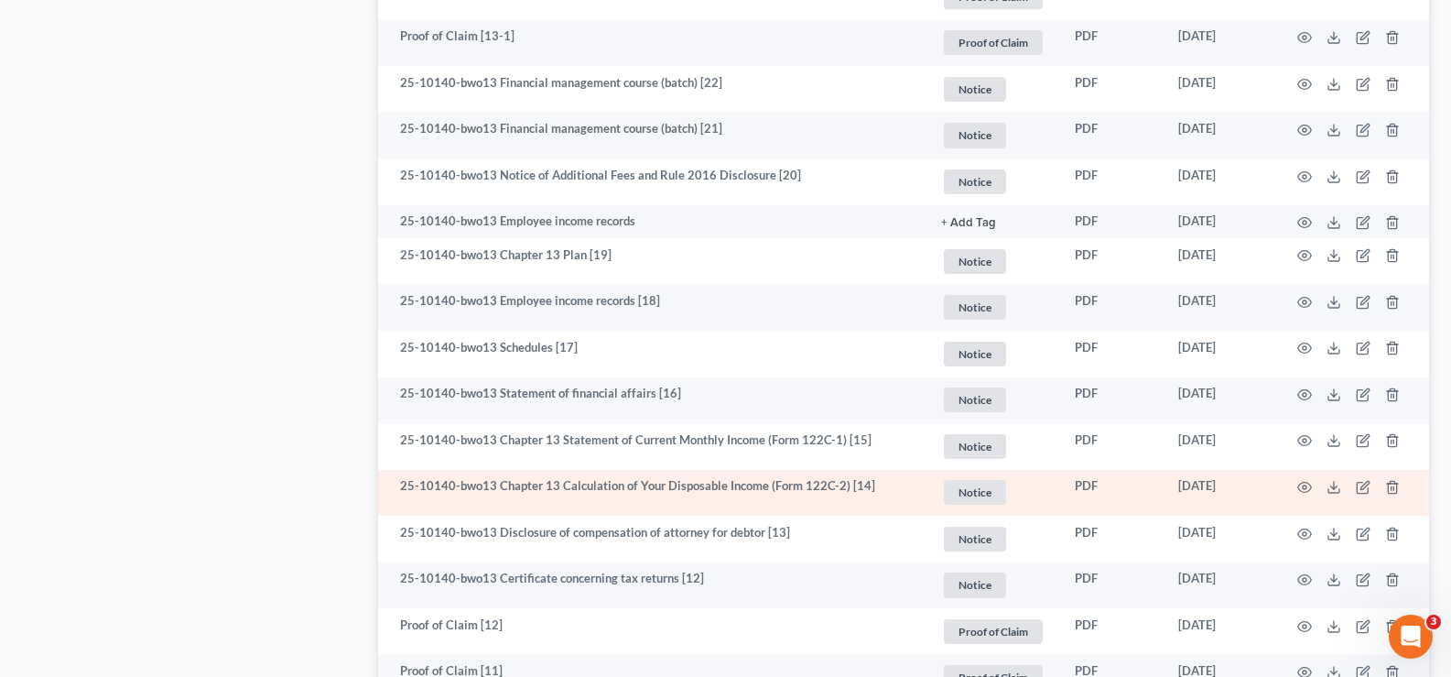
scroll to position [1831, 0]
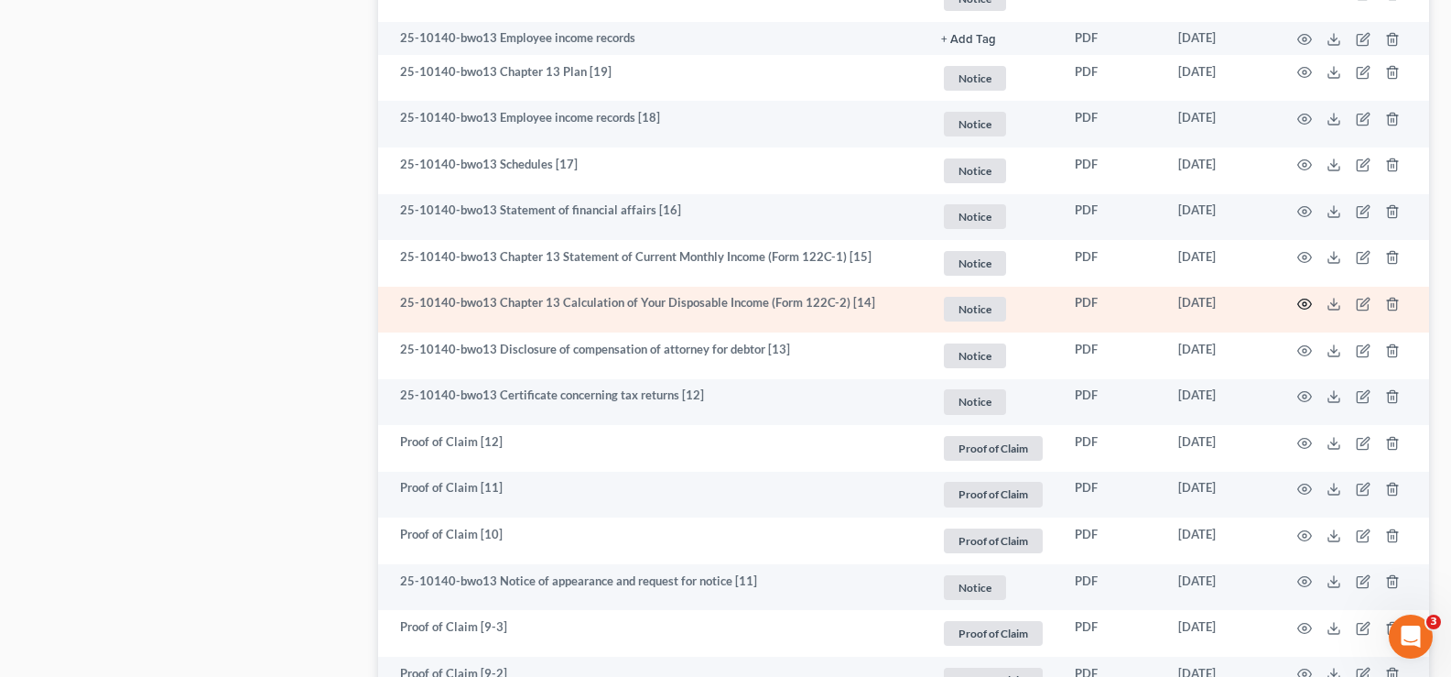
click at [1302, 306] on icon "button" at bounding box center [1304, 304] width 15 height 15
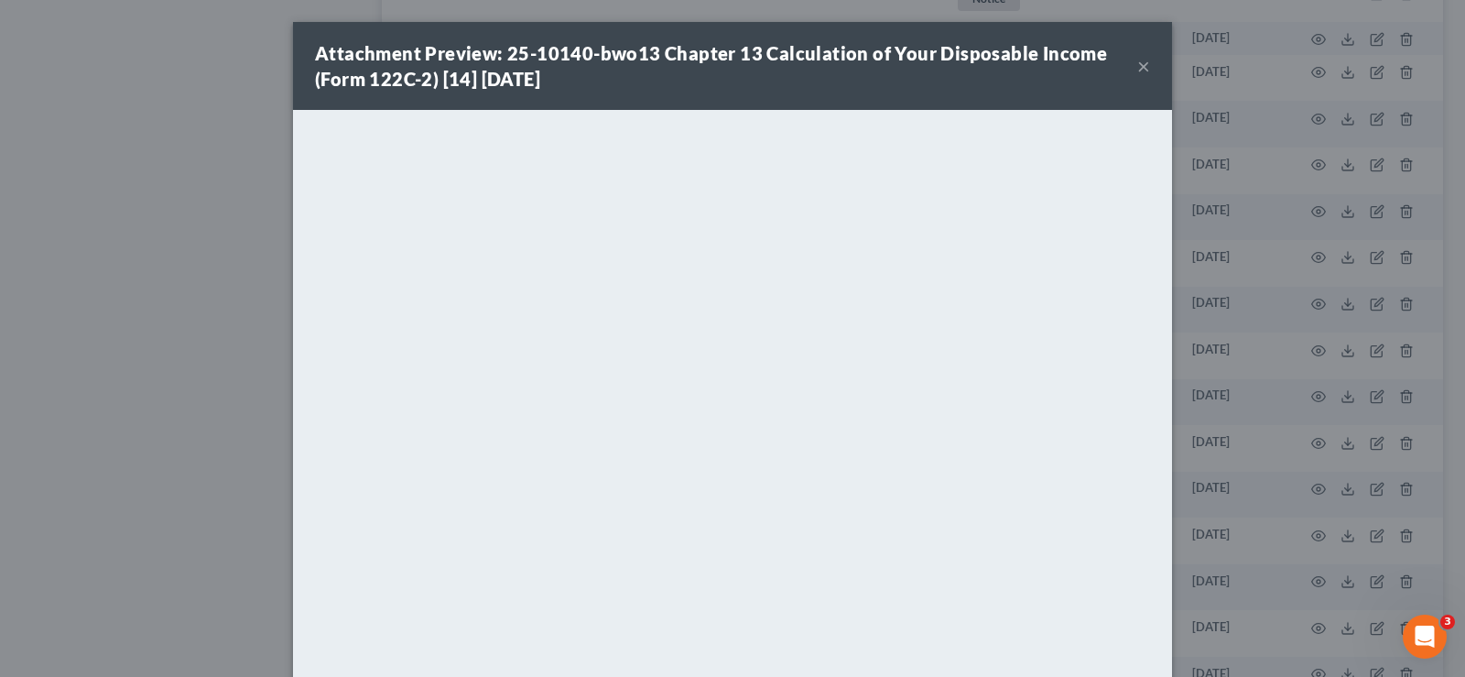
click at [1137, 66] on button "×" at bounding box center [1143, 66] width 13 height 22
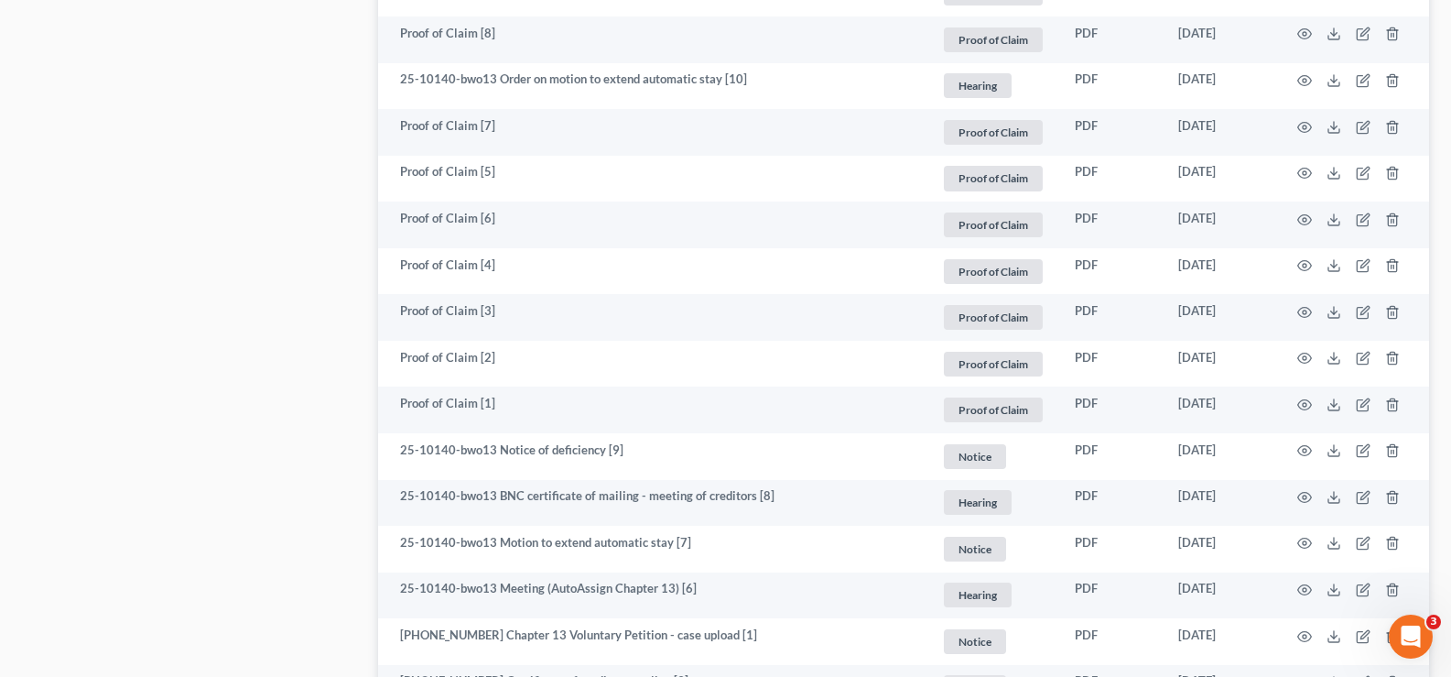
scroll to position [2746, 0]
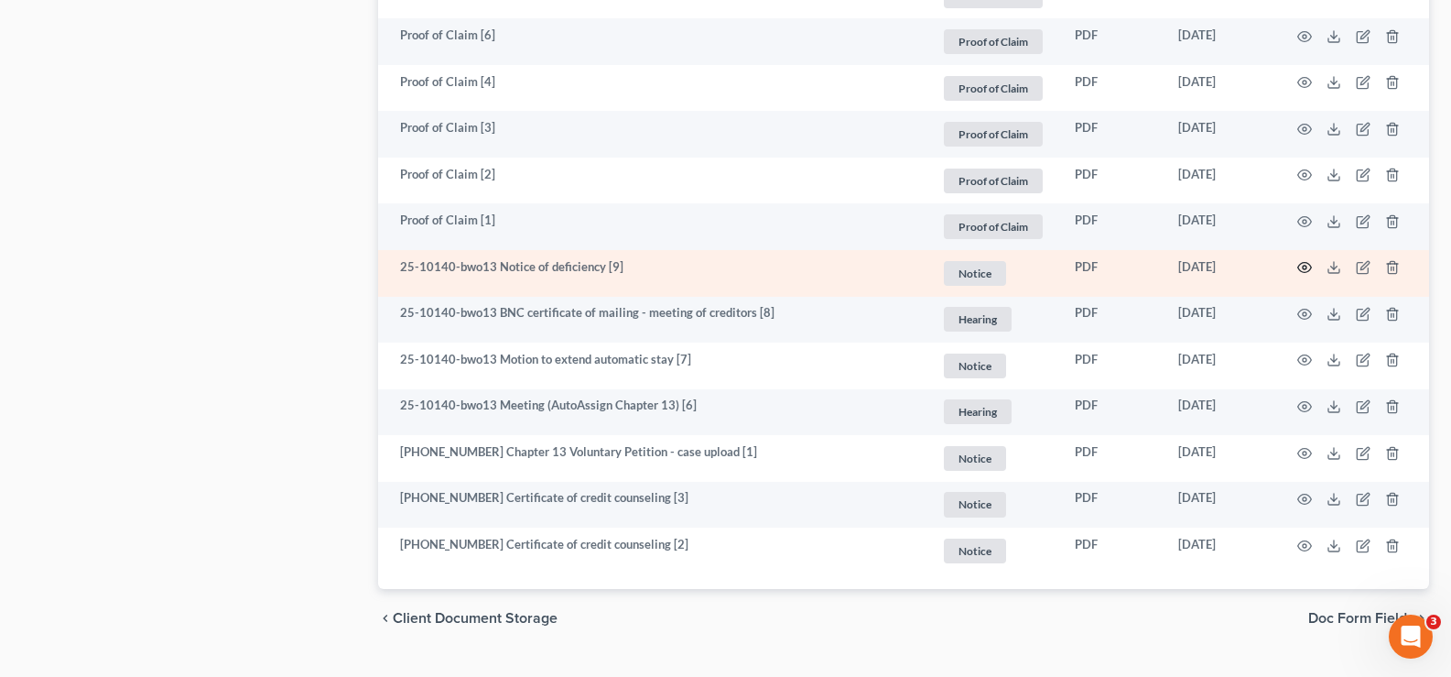
click at [1302, 269] on icon "button" at bounding box center [1304, 267] width 15 height 15
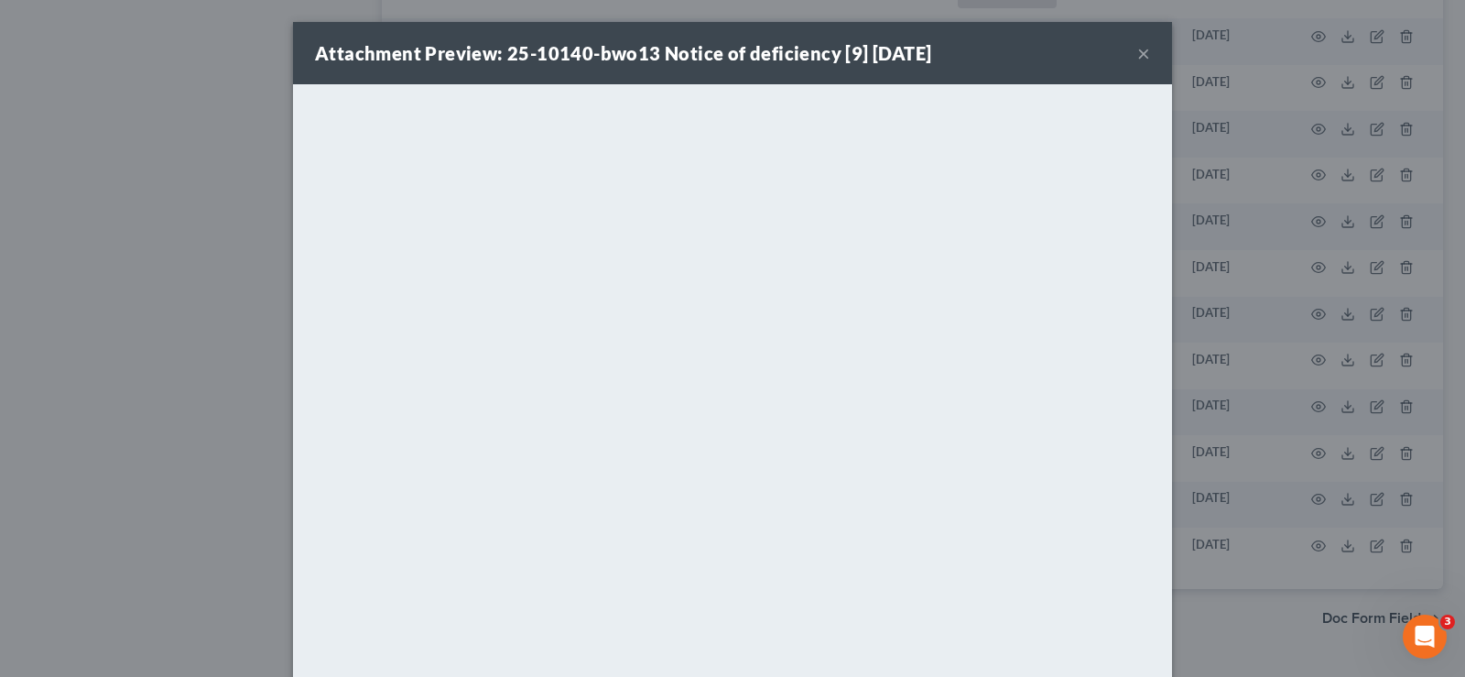
click at [1137, 59] on button "×" at bounding box center [1143, 53] width 13 height 22
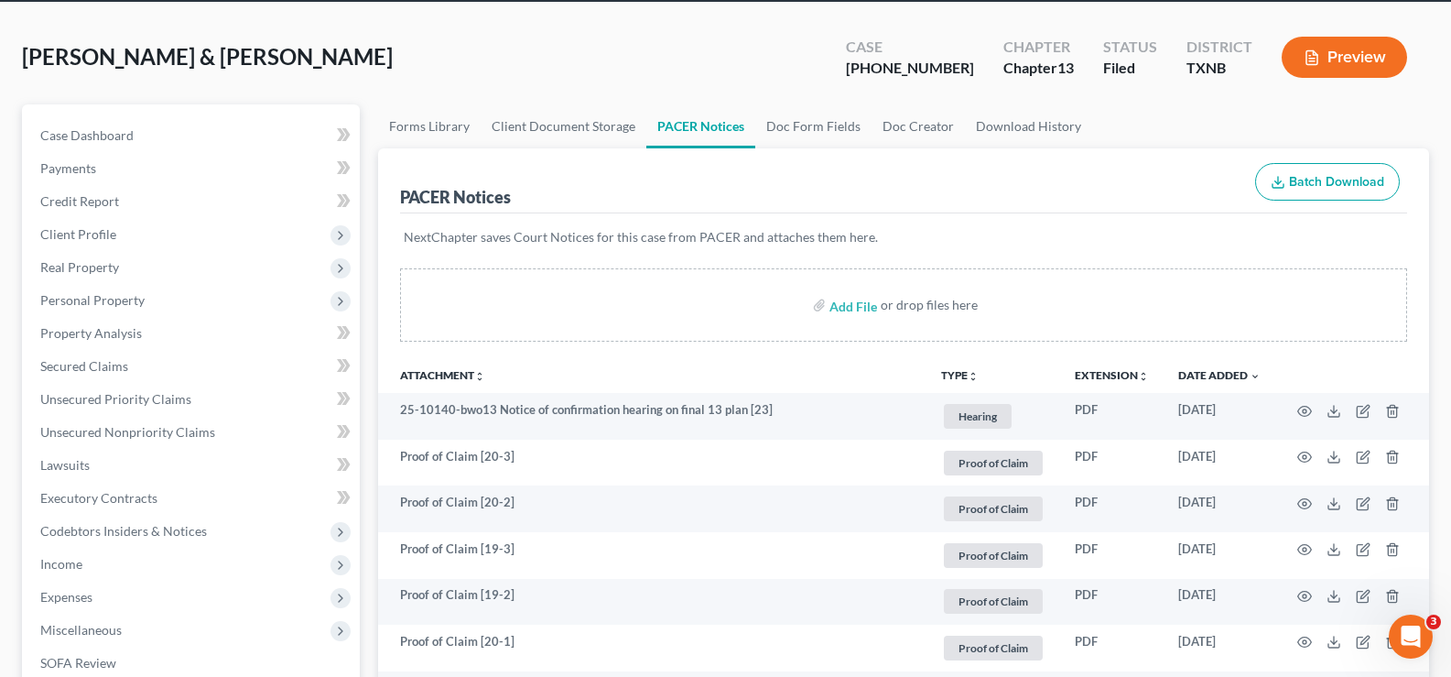
scroll to position [0, 0]
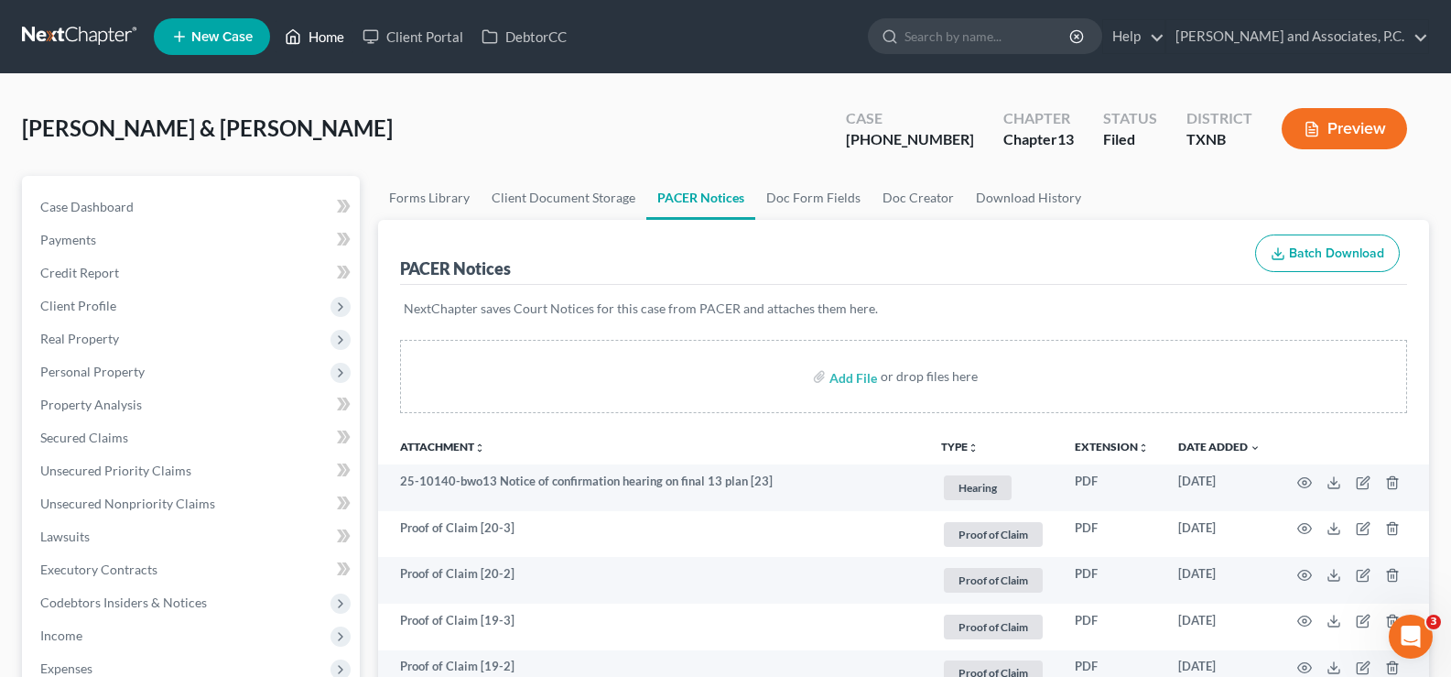
click at [315, 41] on link "Home" at bounding box center [315, 36] width 78 height 33
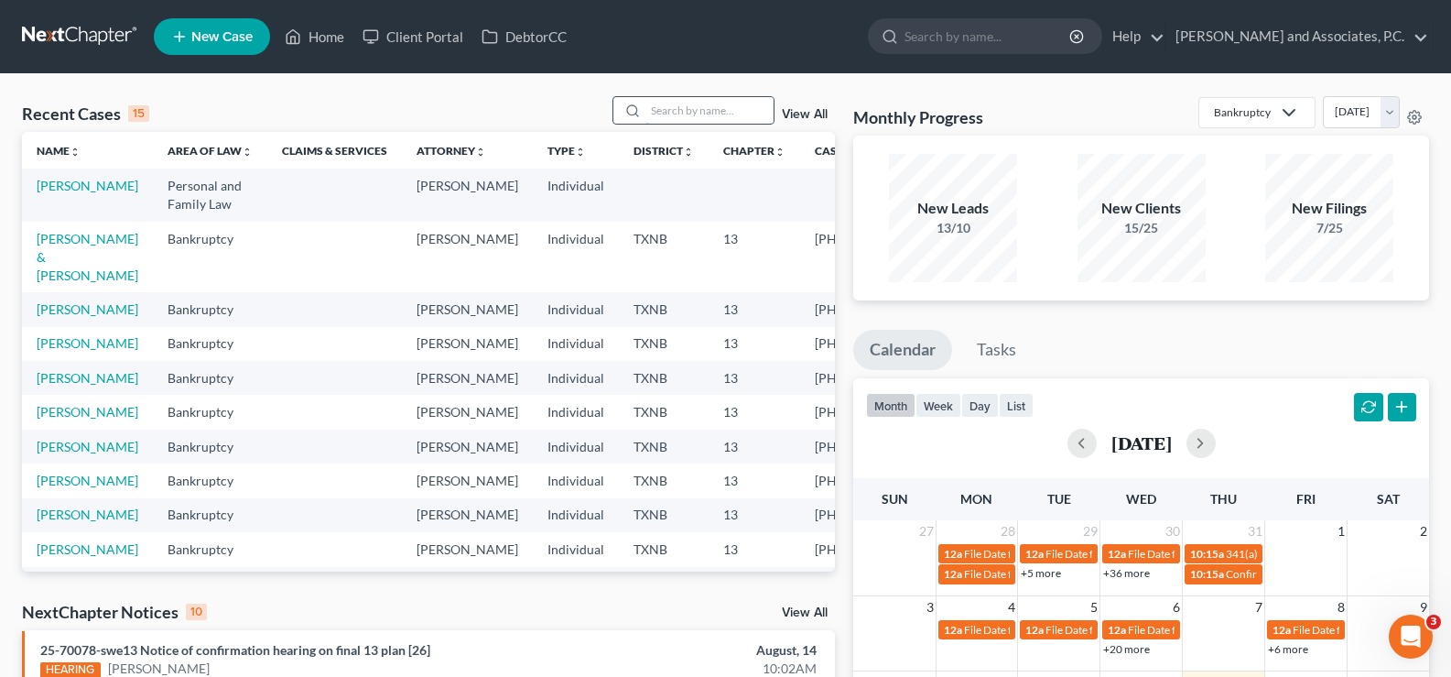
click at [662, 116] on input "search" at bounding box center [709, 110] width 128 height 27
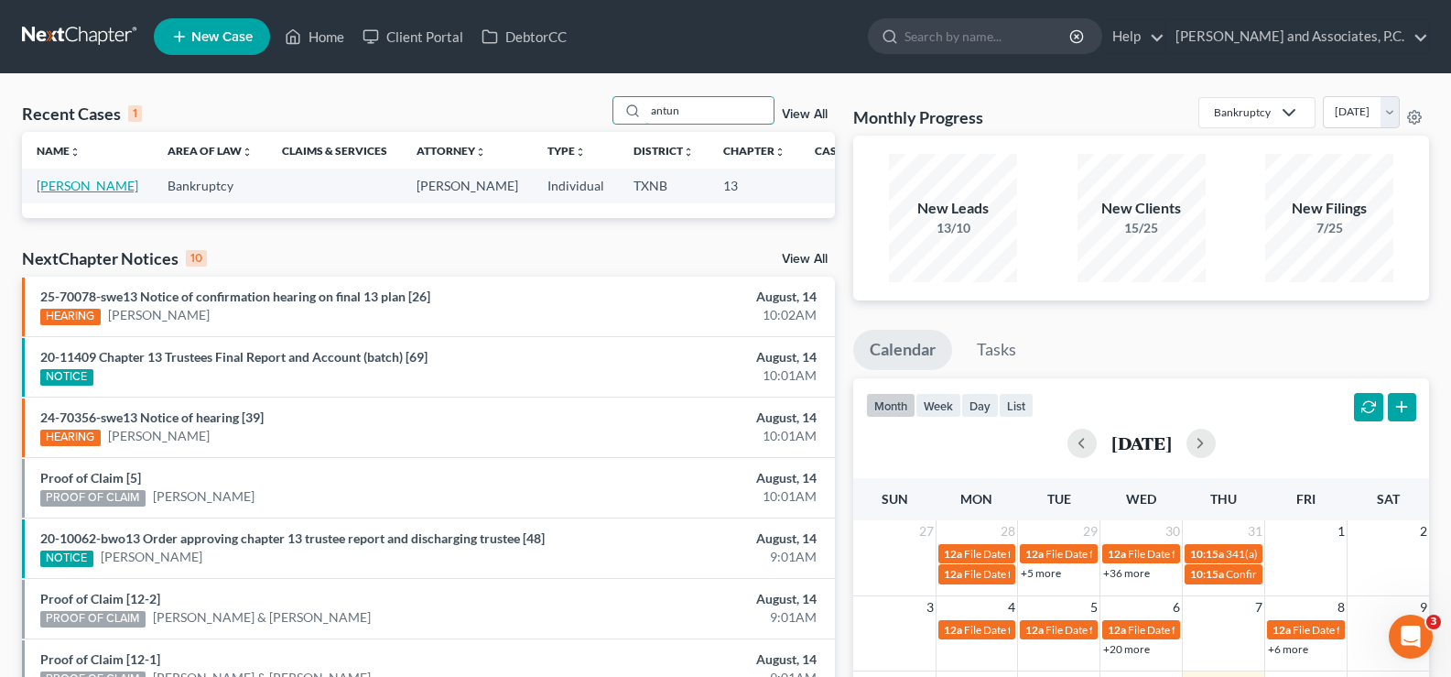
type input "antun"
click at [41, 193] on link "[PERSON_NAME]" at bounding box center [88, 186] width 102 height 16
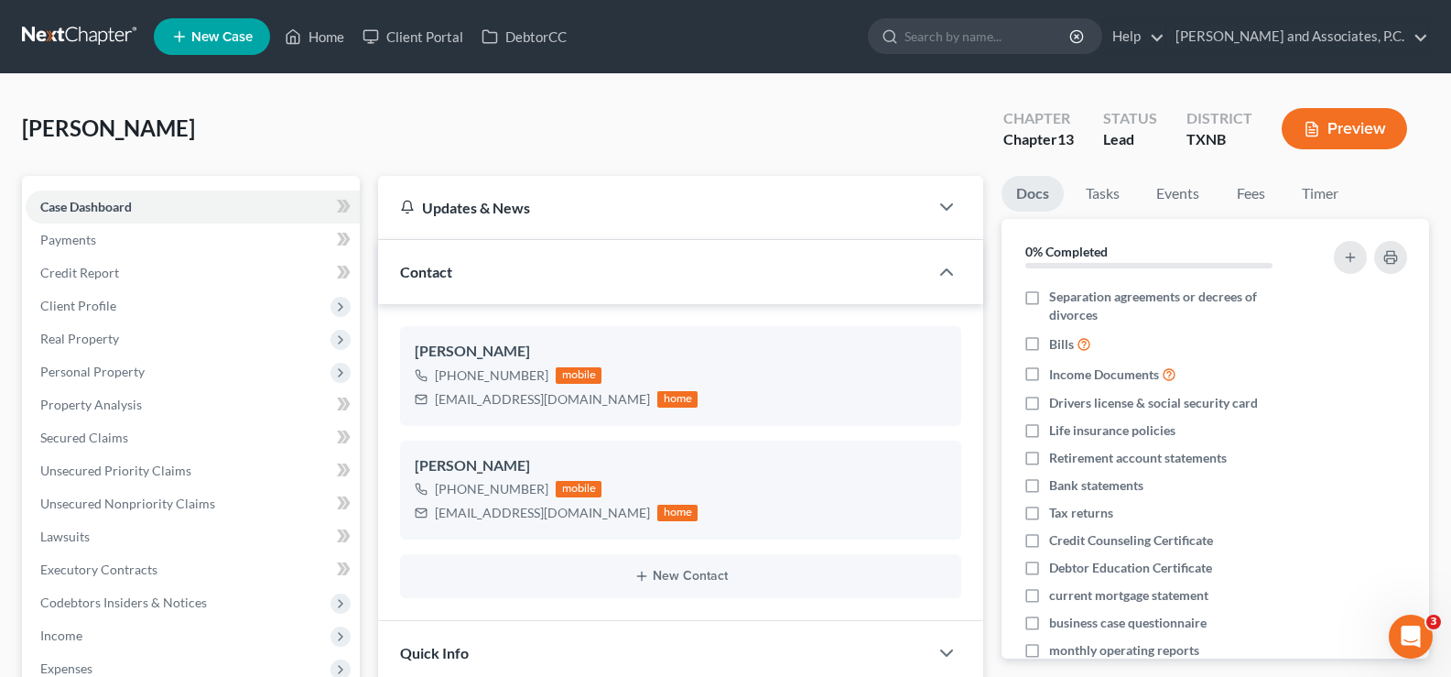
scroll to position [308, 0]
